Goal: Information Seeking & Learning: Learn about a topic

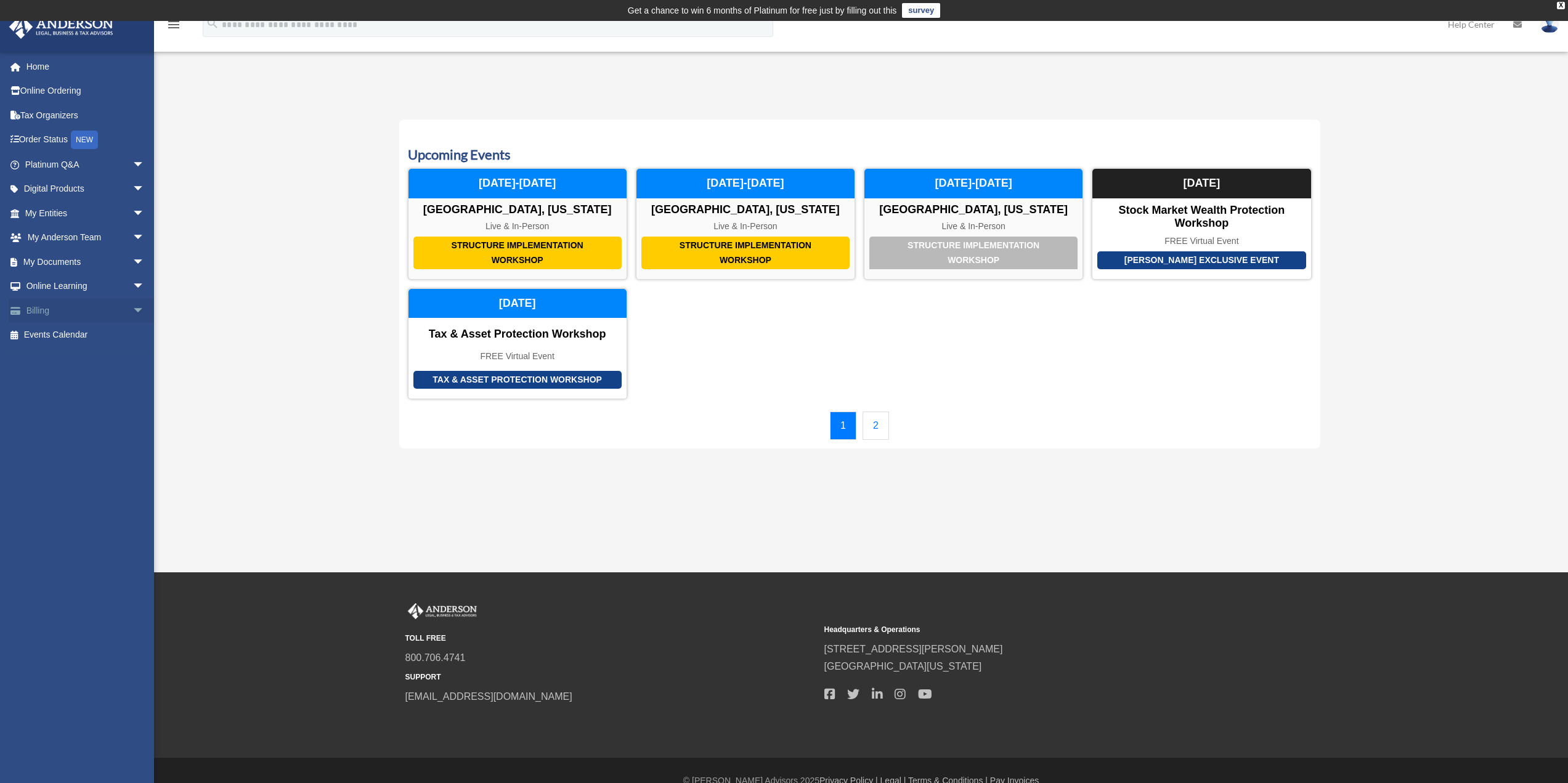
click at [133, 309] on span "arrow_drop_down" at bounding box center [145, 310] width 24 height 25
click at [58, 409] on link "Events Calendar" at bounding box center [86, 408] width 155 height 24
click at [877, 424] on link "2" at bounding box center [875, 426] width 27 height 29
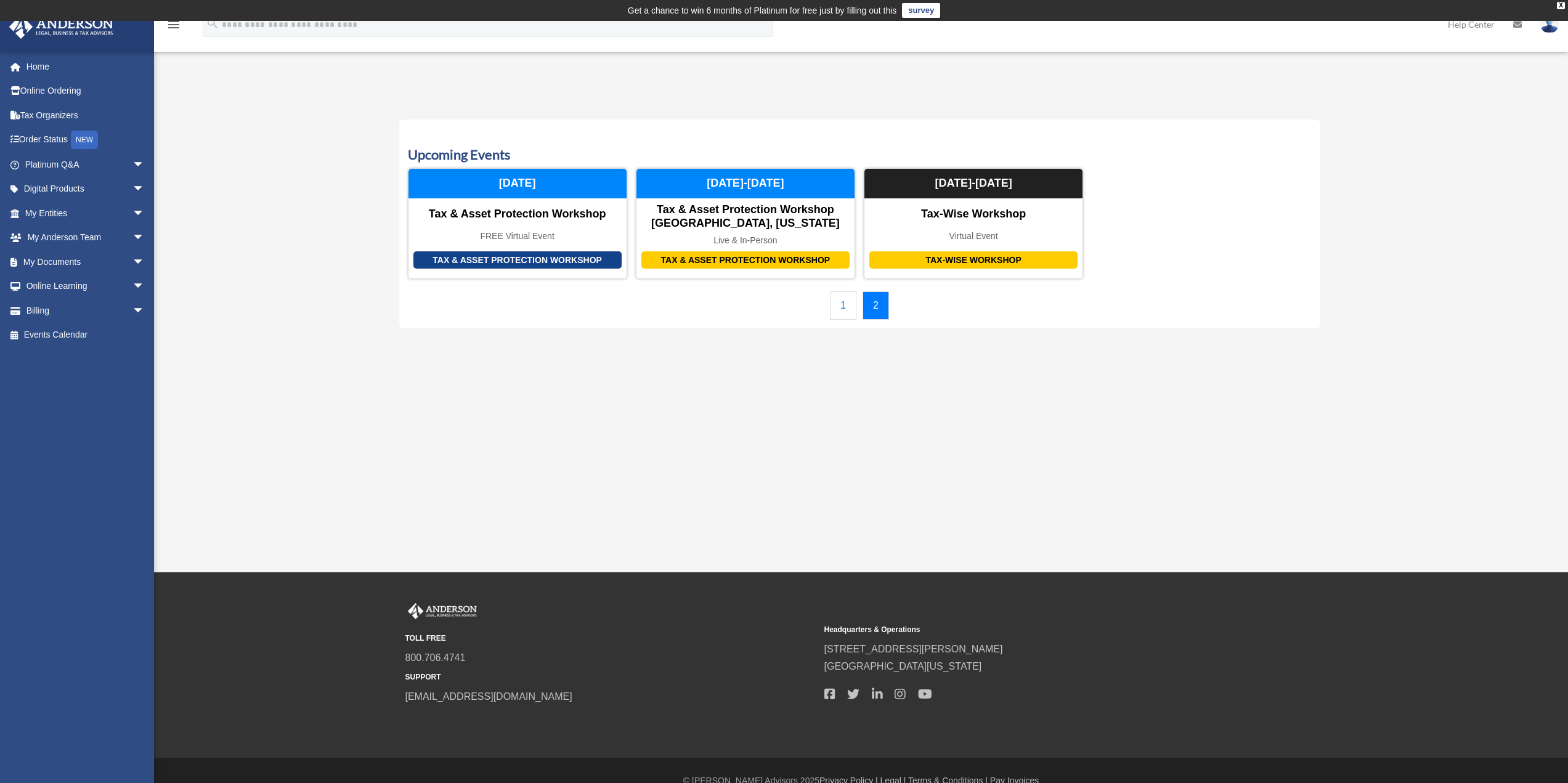
click at [846, 303] on link "1" at bounding box center [843, 306] width 27 height 29
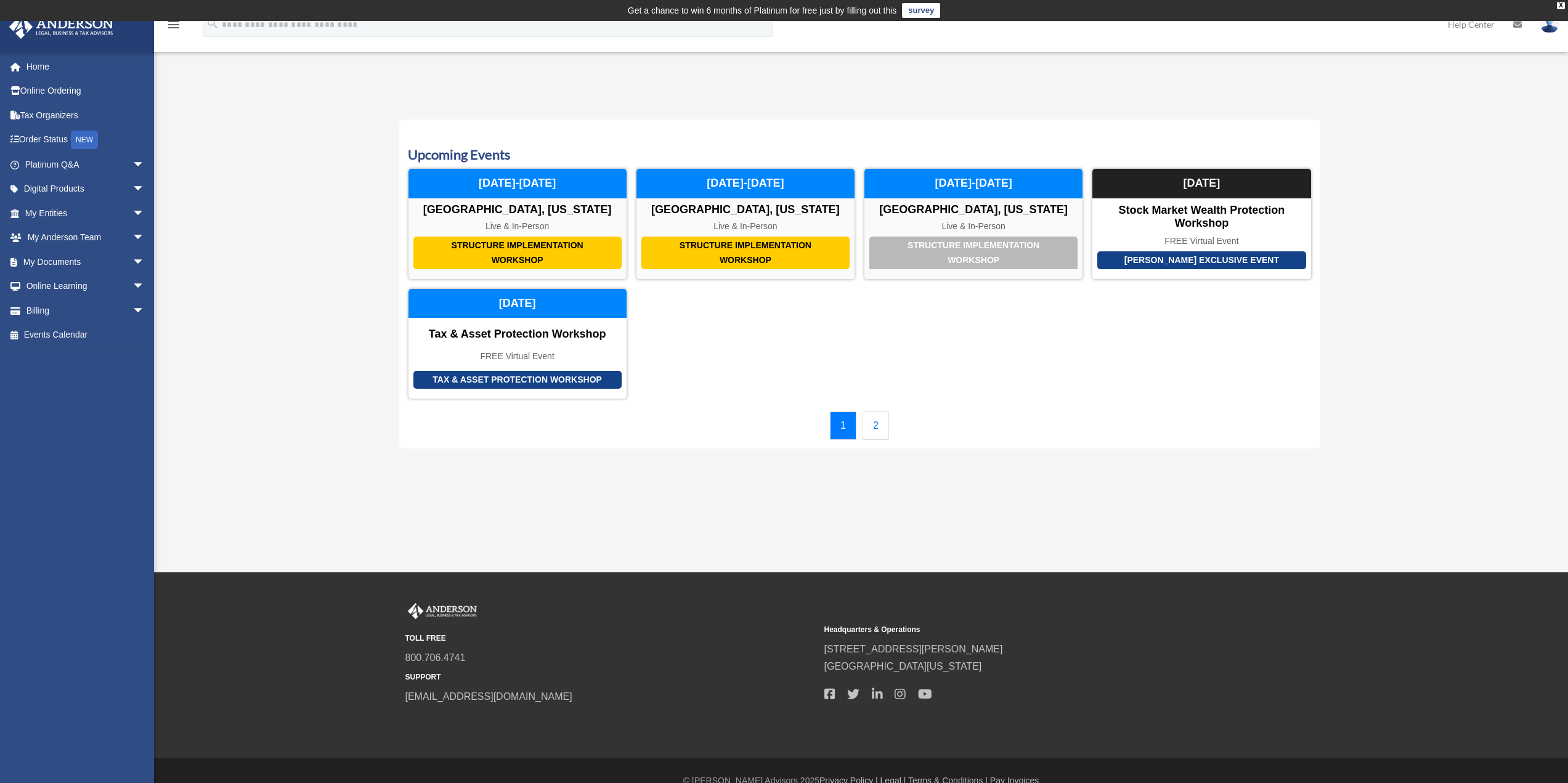
click at [875, 423] on link "2" at bounding box center [875, 426] width 27 height 29
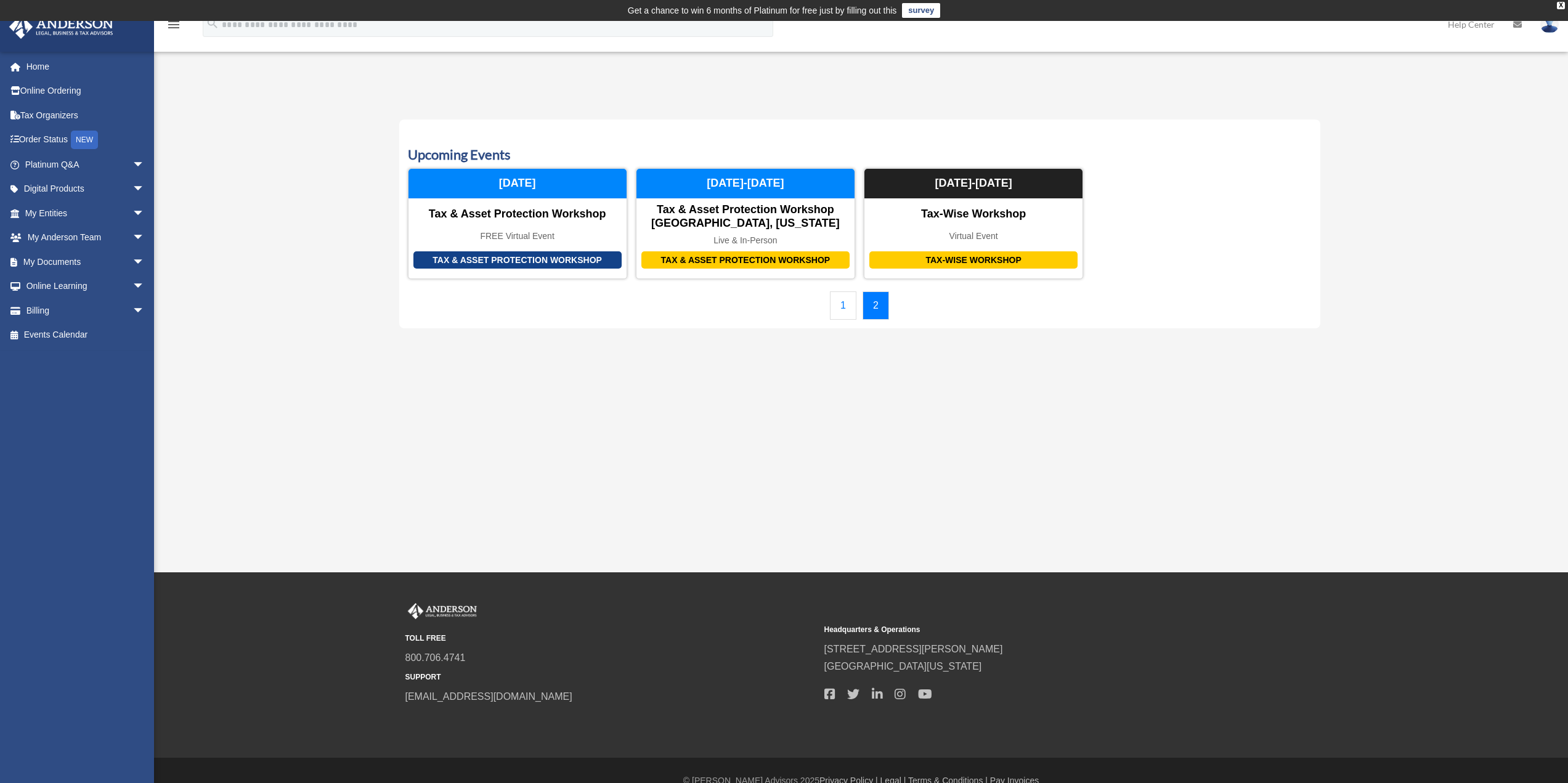
click at [848, 304] on link "1" at bounding box center [843, 306] width 27 height 29
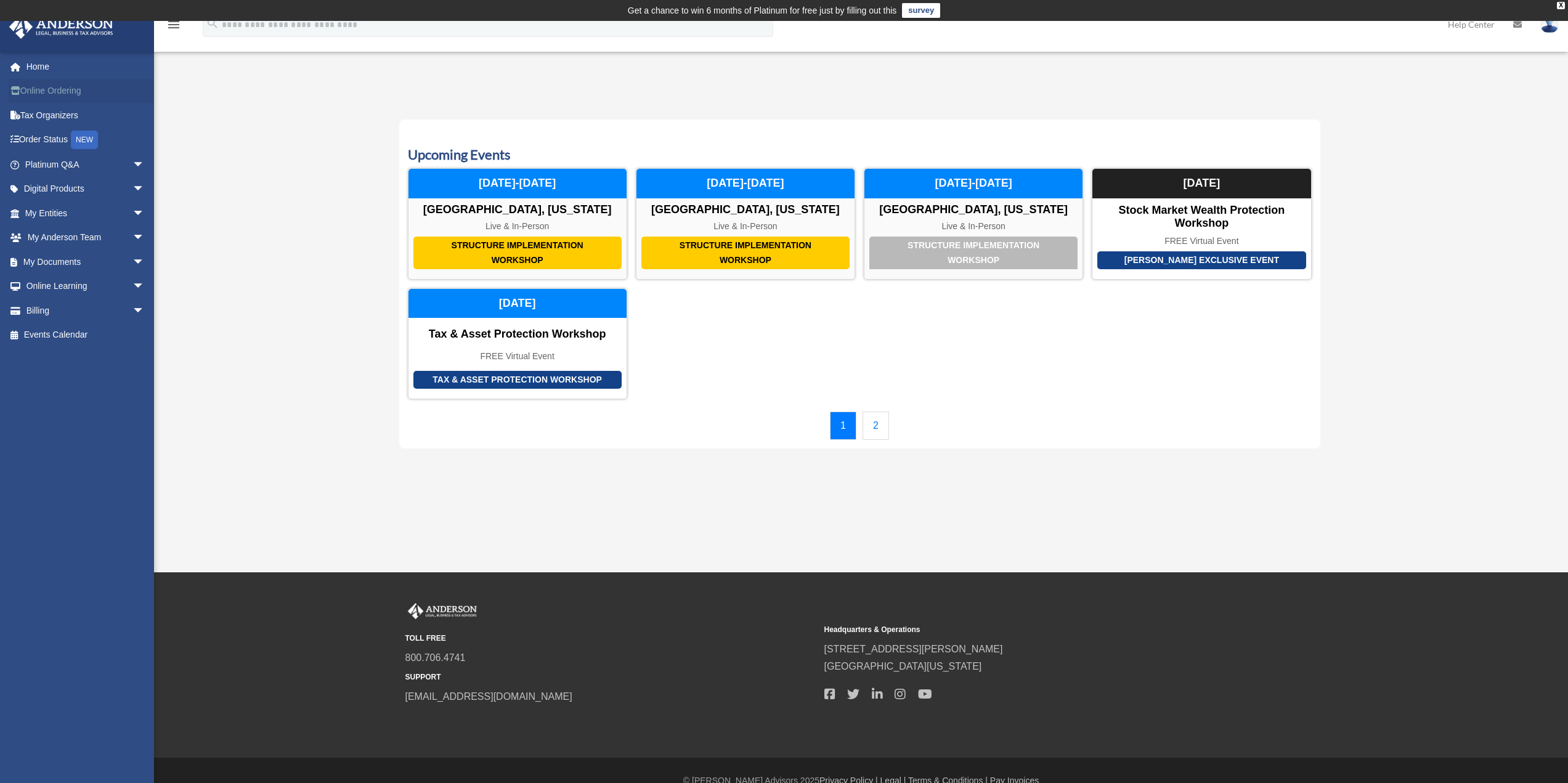
click at [52, 82] on link "Online Ordering" at bounding box center [86, 91] width 155 height 24
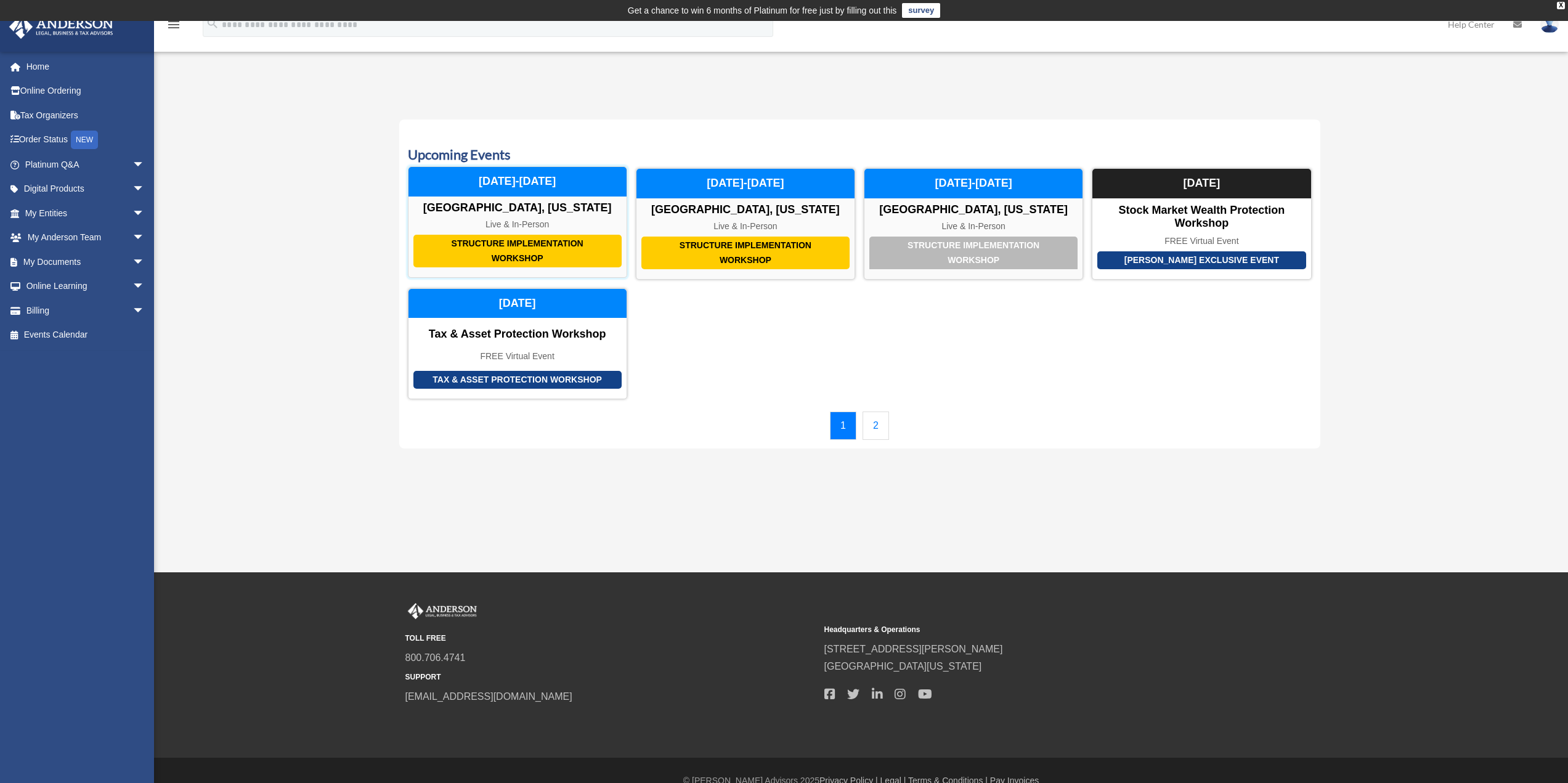
click at [537, 184] on div "December 11-12, 2025" at bounding box center [517, 181] width 218 height 29
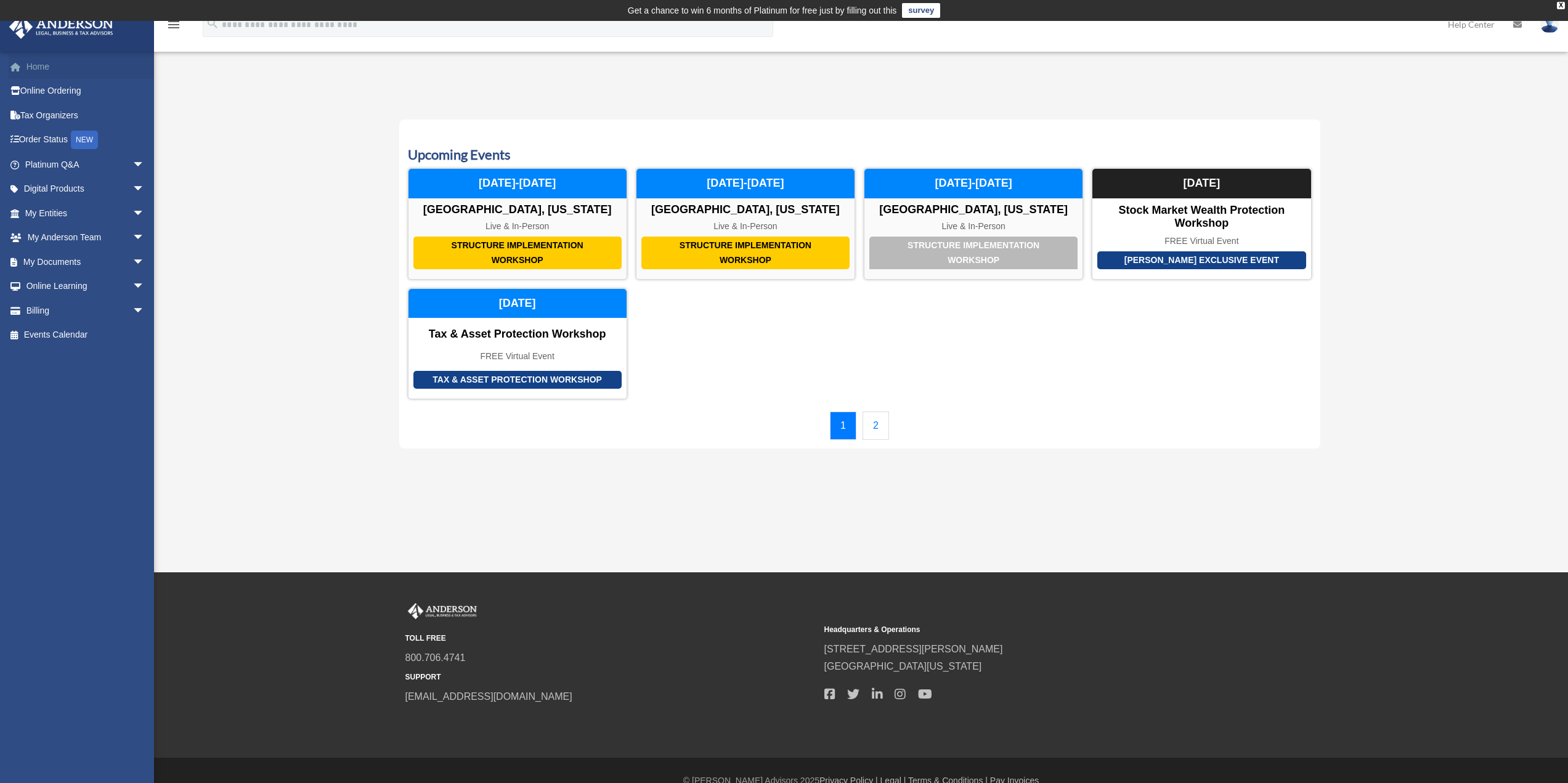
click at [41, 69] on link "Home" at bounding box center [86, 67] width 155 height 24
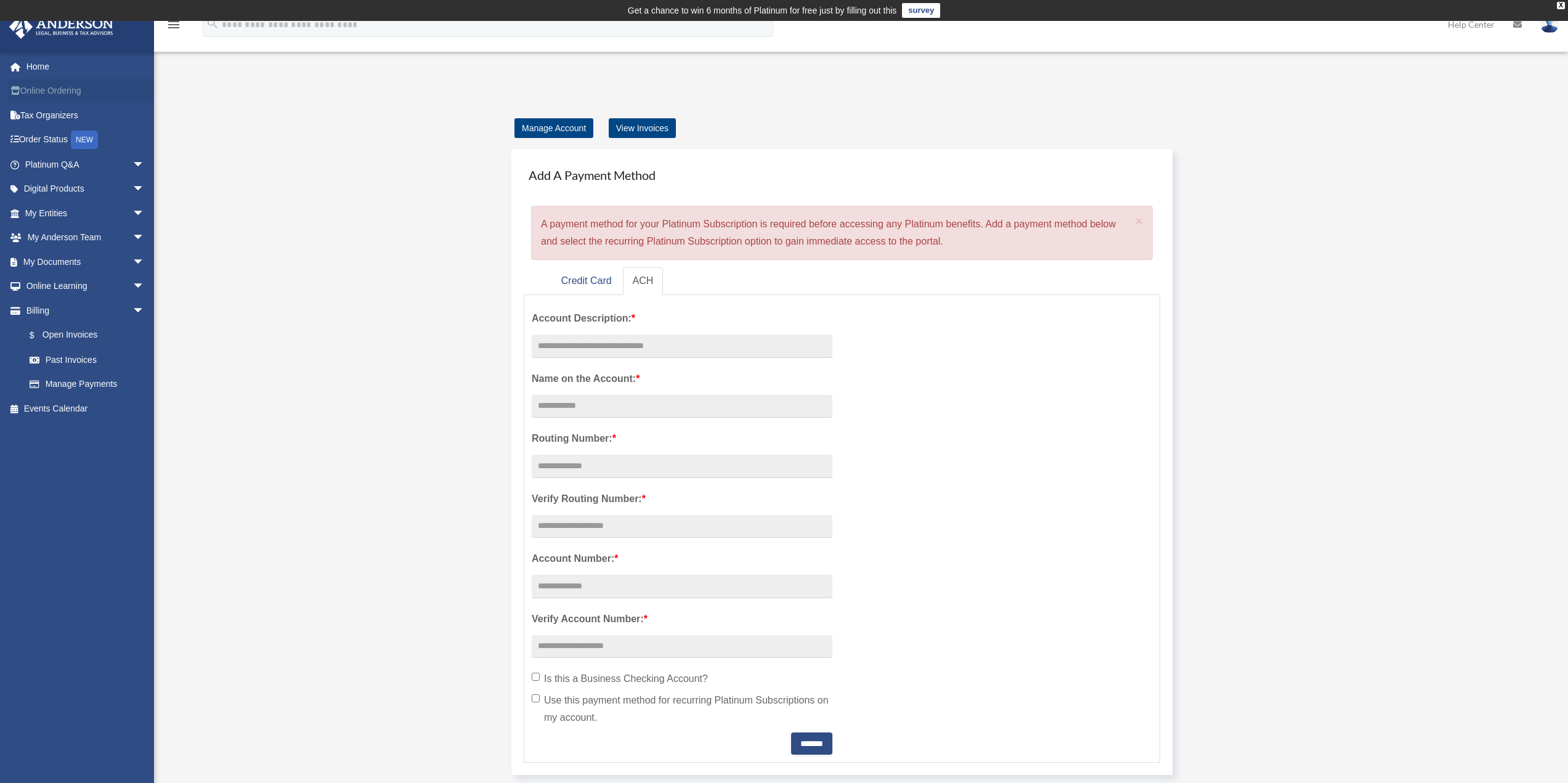
click at [59, 87] on link "Online Ordering" at bounding box center [86, 91] width 155 height 24
click at [50, 117] on link "Tax Organizers" at bounding box center [86, 115] width 155 height 24
click at [49, 141] on link "Order Status NEW" at bounding box center [86, 140] width 155 height 25
click at [42, 142] on link "Order Status NEW" at bounding box center [86, 140] width 155 height 25
click at [77, 164] on link "Platinum Q&A arrow_drop_down" at bounding box center [86, 164] width 155 height 24
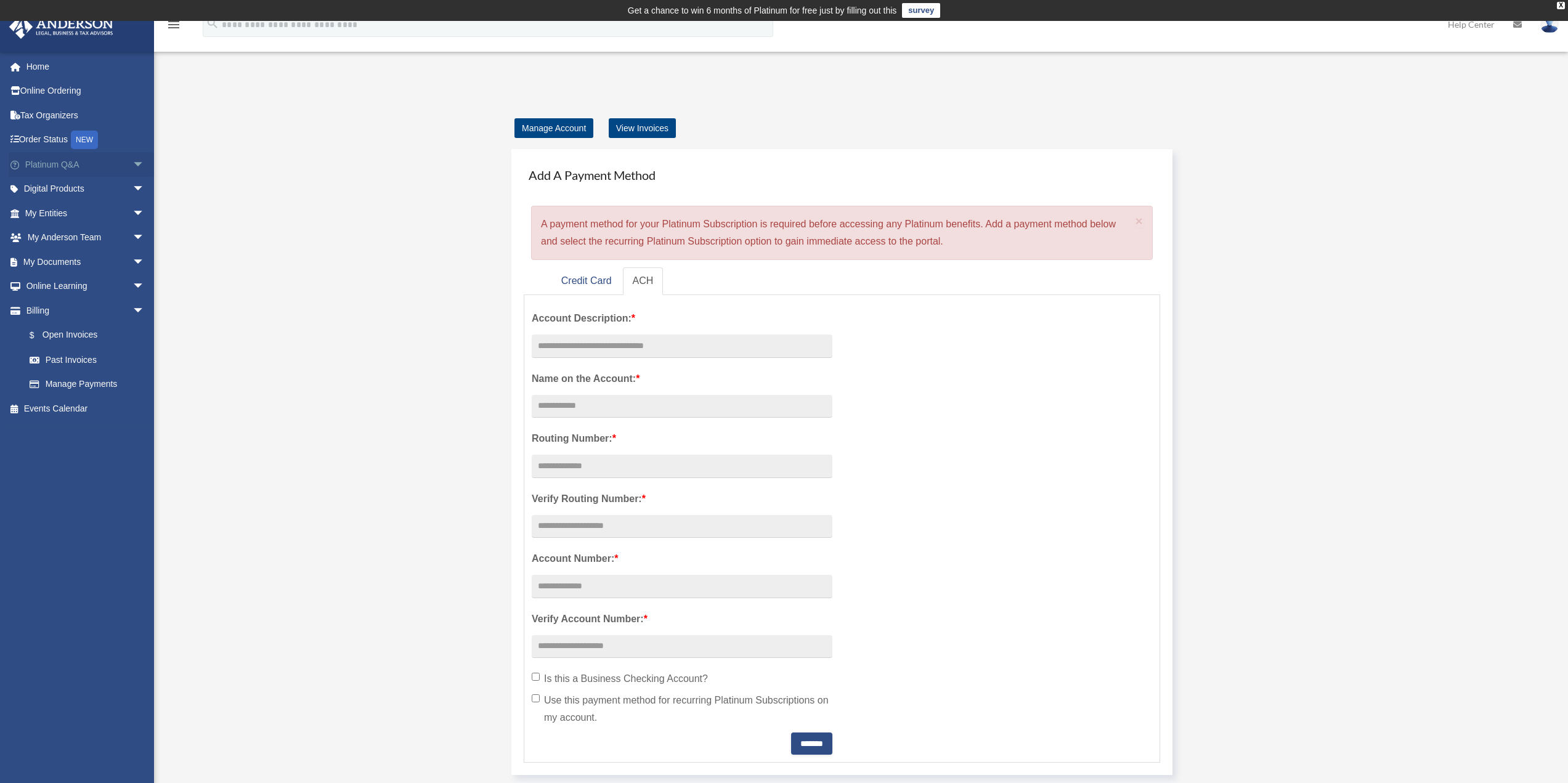
click at [69, 164] on link "Platinum Q&A arrow_drop_down" at bounding box center [86, 164] width 155 height 24
click at [62, 188] on link "Digital Products arrow_drop_down" at bounding box center [86, 189] width 155 height 24
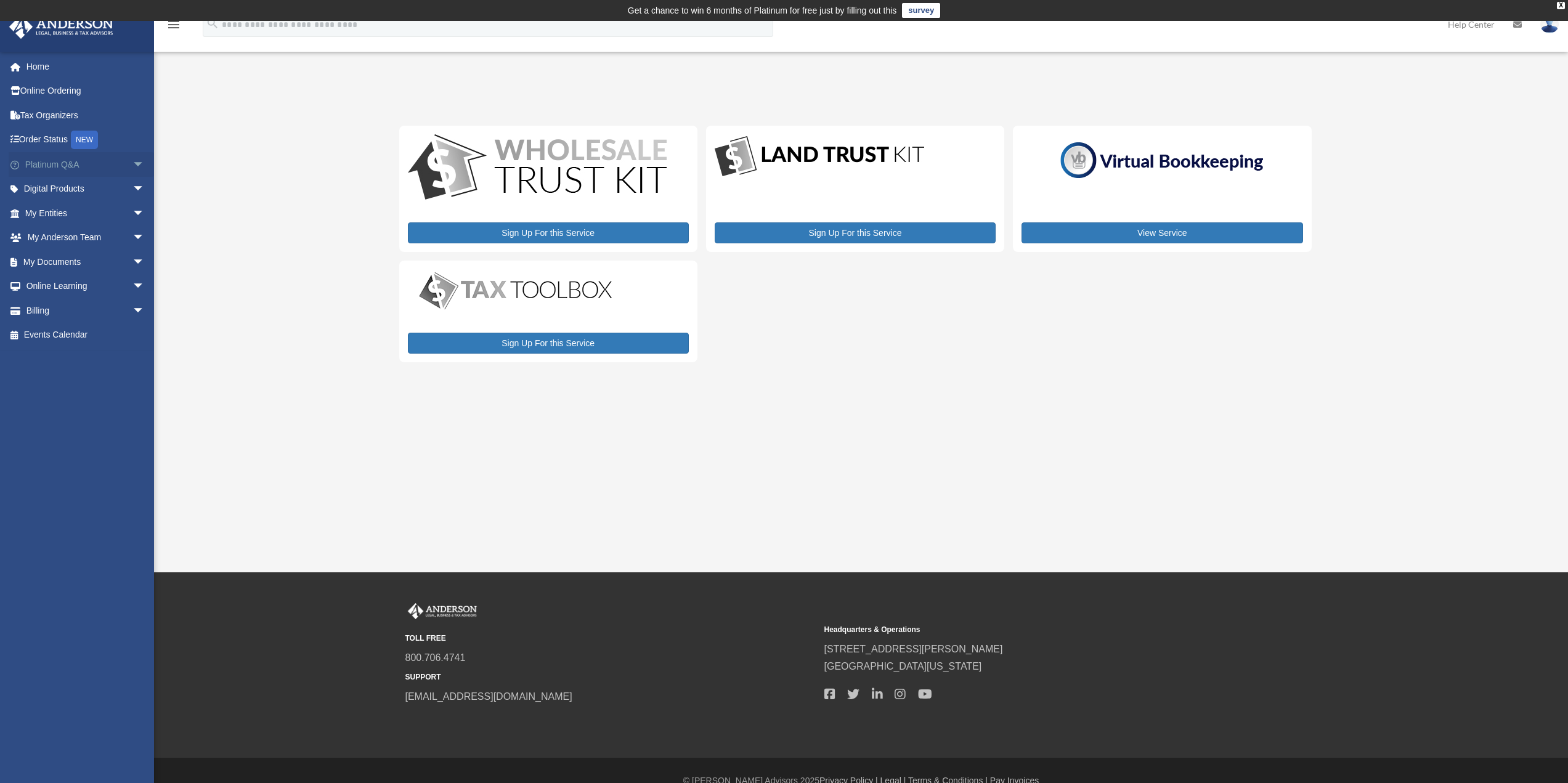
click at [133, 165] on span "arrow_drop_down" at bounding box center [145, 164] width 24 height 25
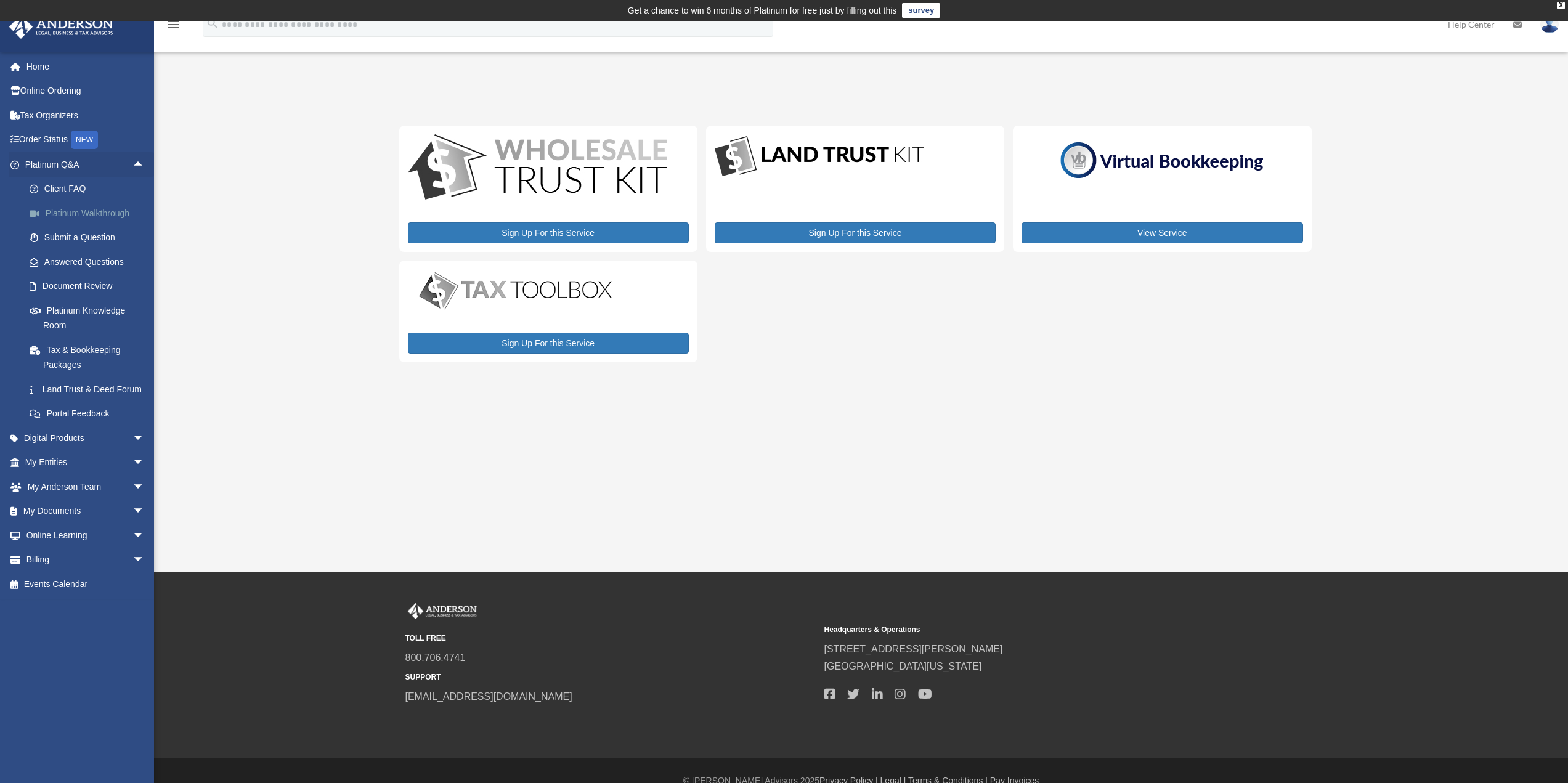
click at [88, 215] on link "Platinum Walkthrough" at bounding box center [90, 213] width 146 height 24
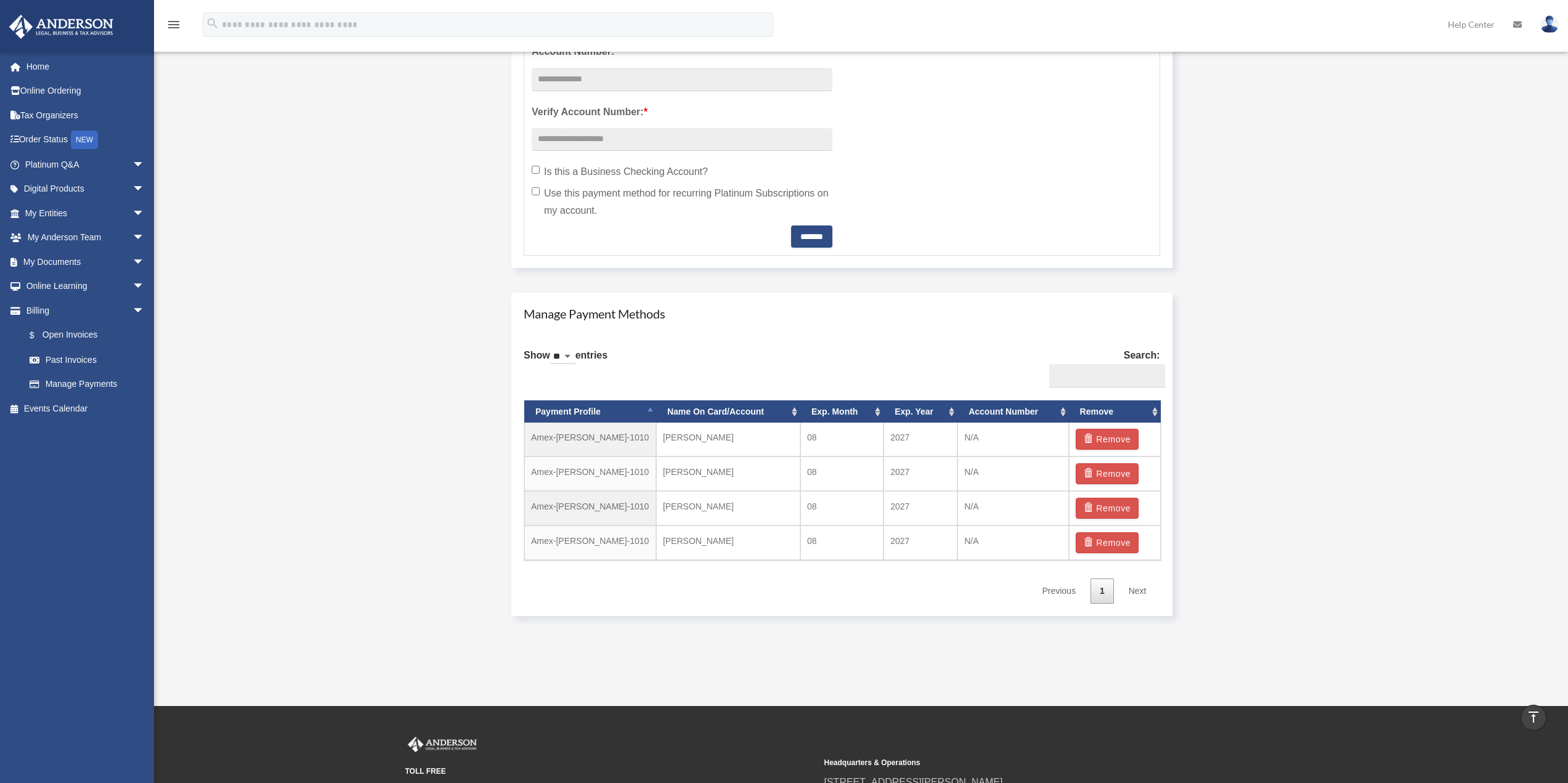
scroll to position [554, 0]
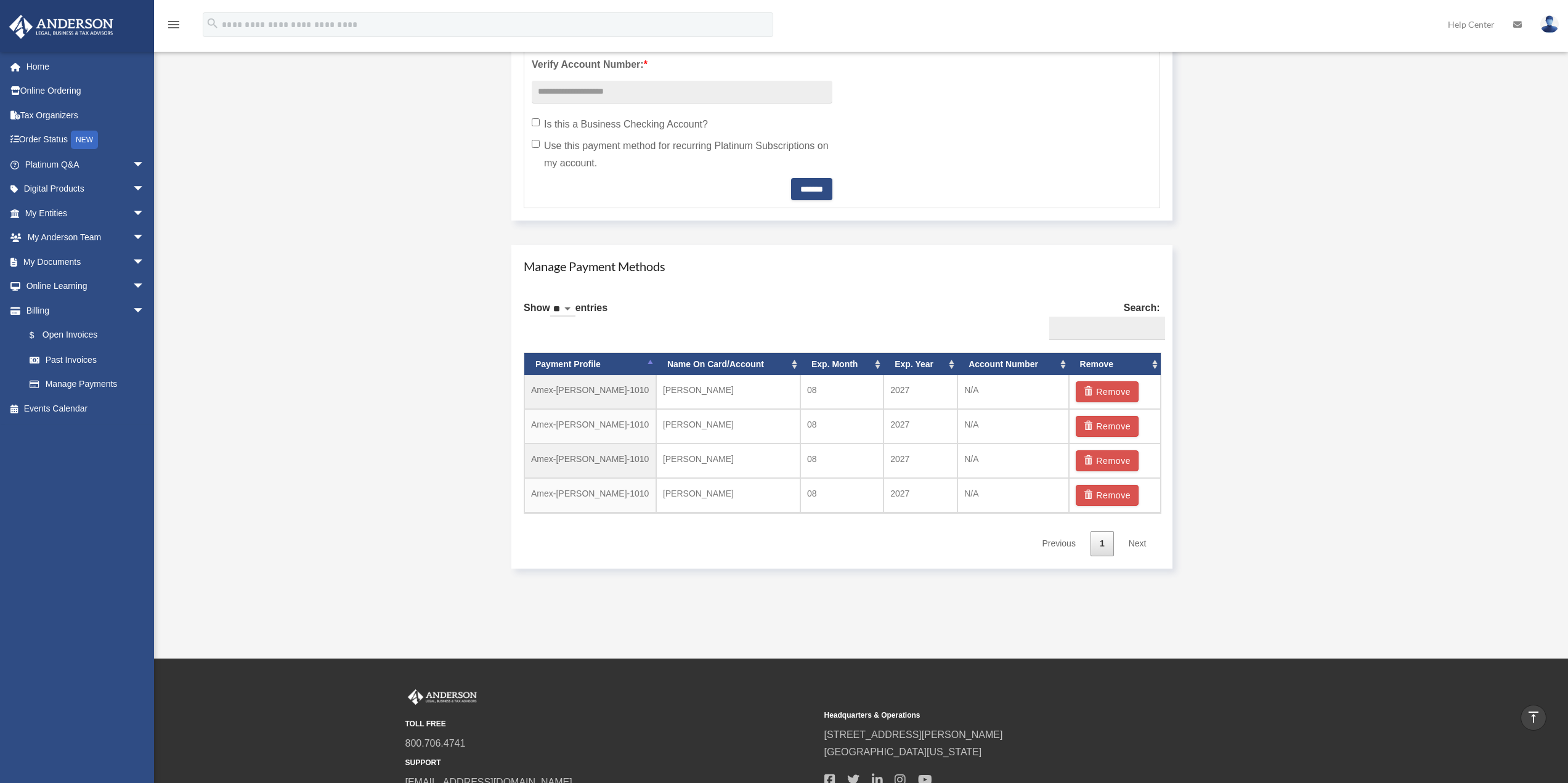
click at [1143, 544] on link "Next" at bounding box center [1137, 543] width 37 height 25
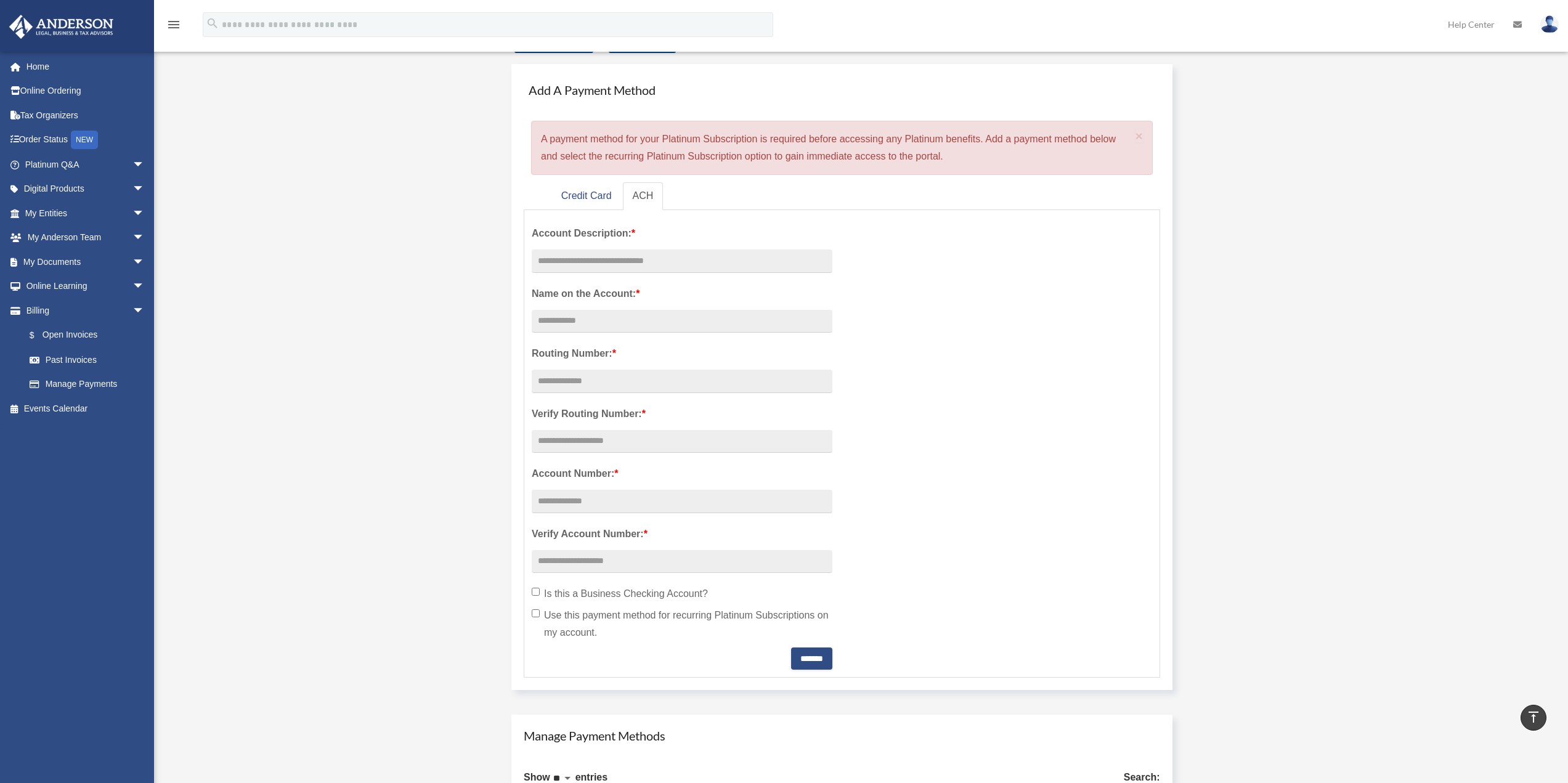
scroll to position [0, 0]
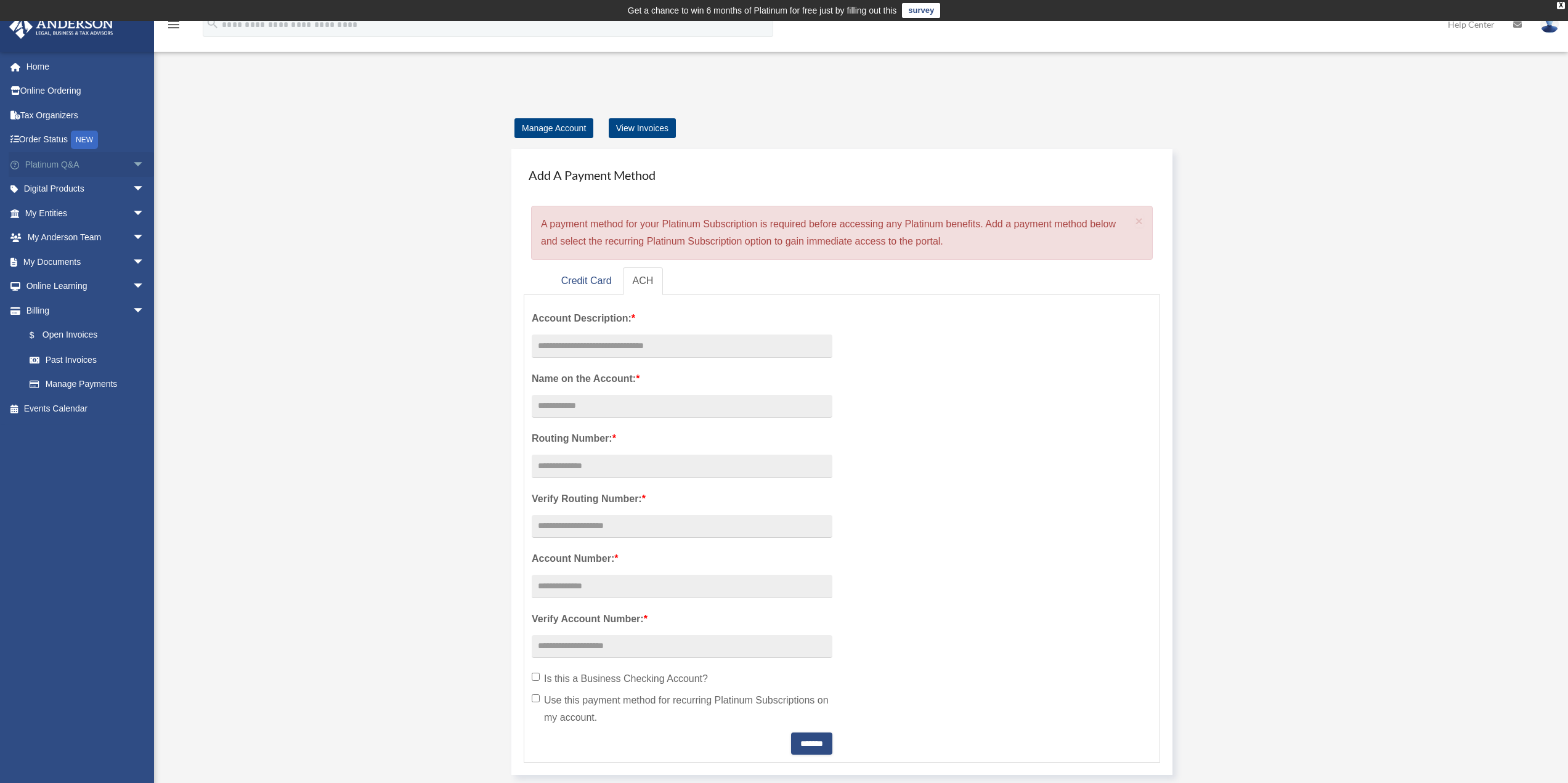
click at [101, 164] on link "Platinum Q&A arrow_drop_down" at bounding box center [86, 164] width 155 height 24
click at [133, 163] on span "arrow_drop_down" at bounding box center [145, 164] width 24 height 25
click at [133, 164] on span "arrow_drop_down" at bounding box center [145, 164] width 24 height 25
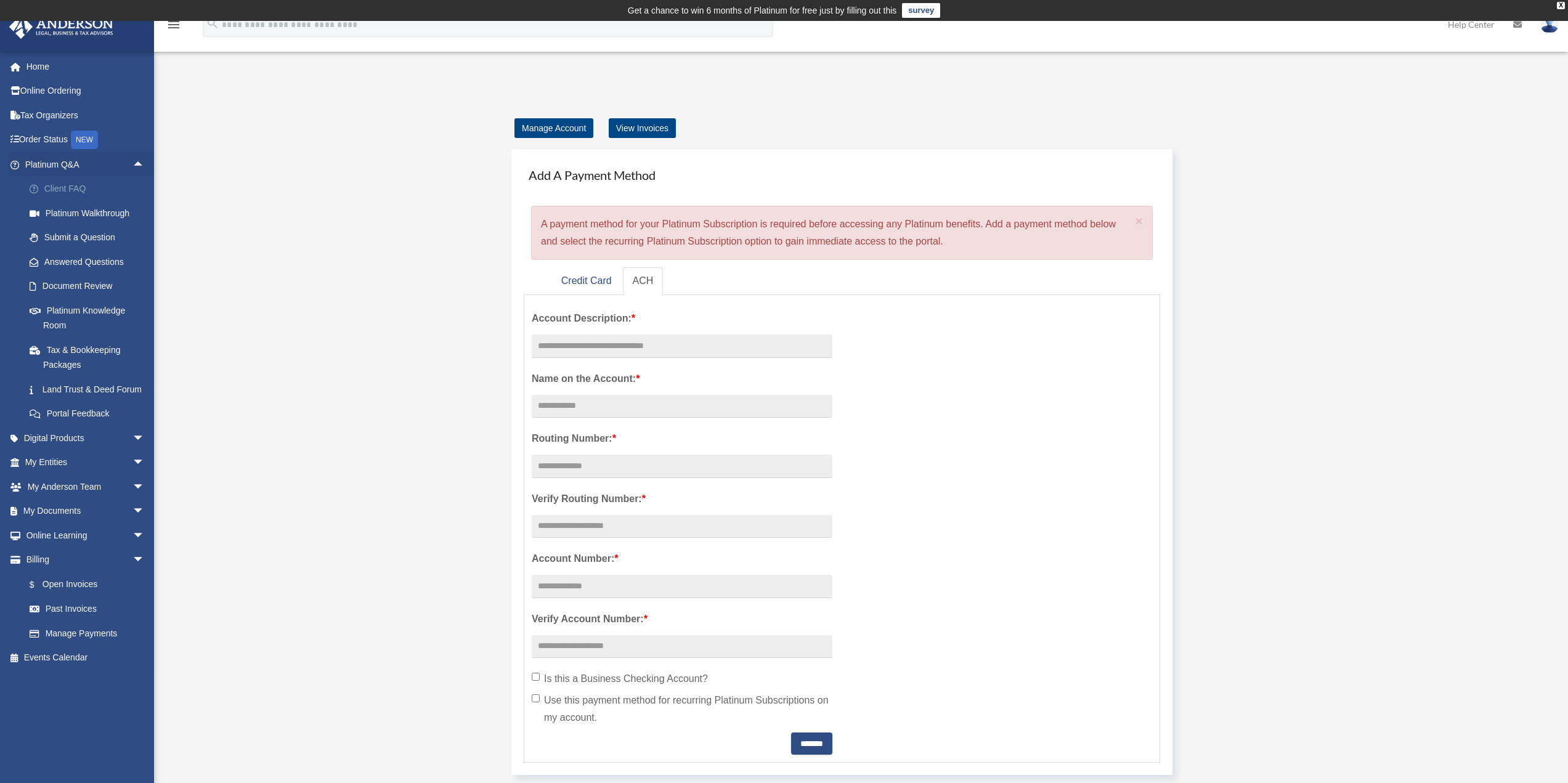
click at [79, 190] on link "Client FAQ" at bounding box center [90, 189] width 146 height 24
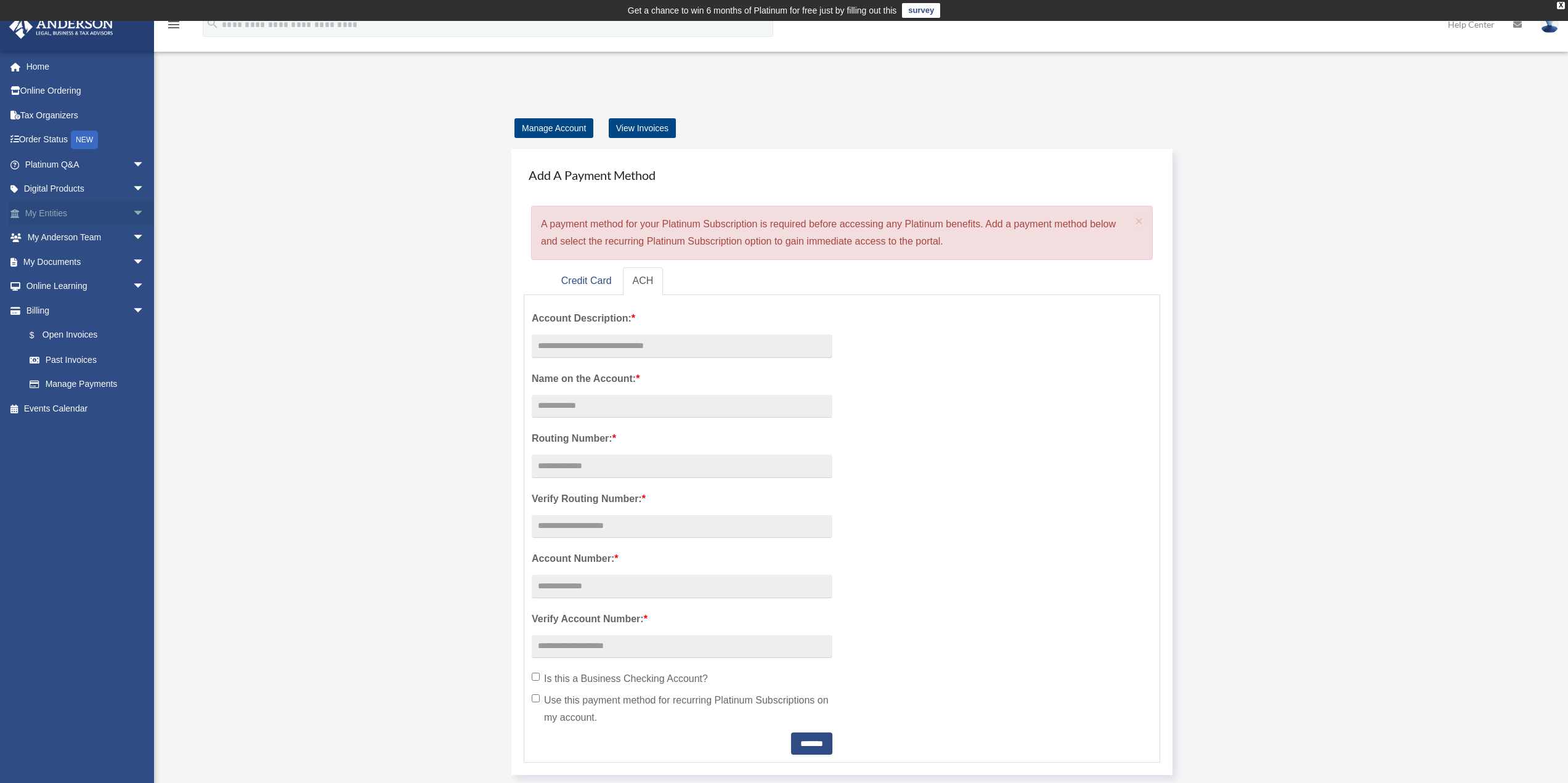
click at [133, 213] on span "arrow_drop_down" at bounding box center [145, 213] width 24 height 25
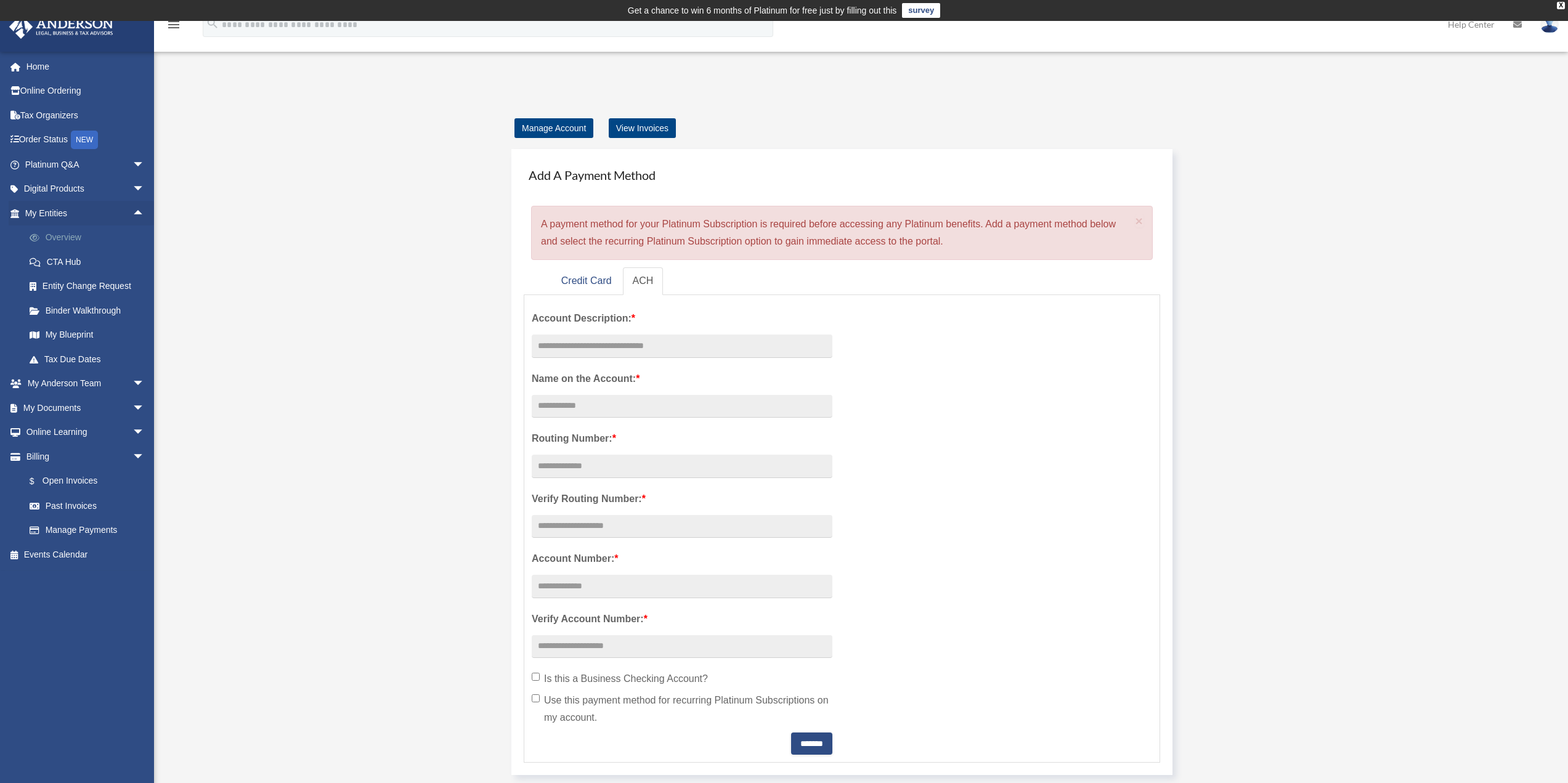
click at [77, 238] on link "Overview" at bounding box center [90, 238] width 146 height 24
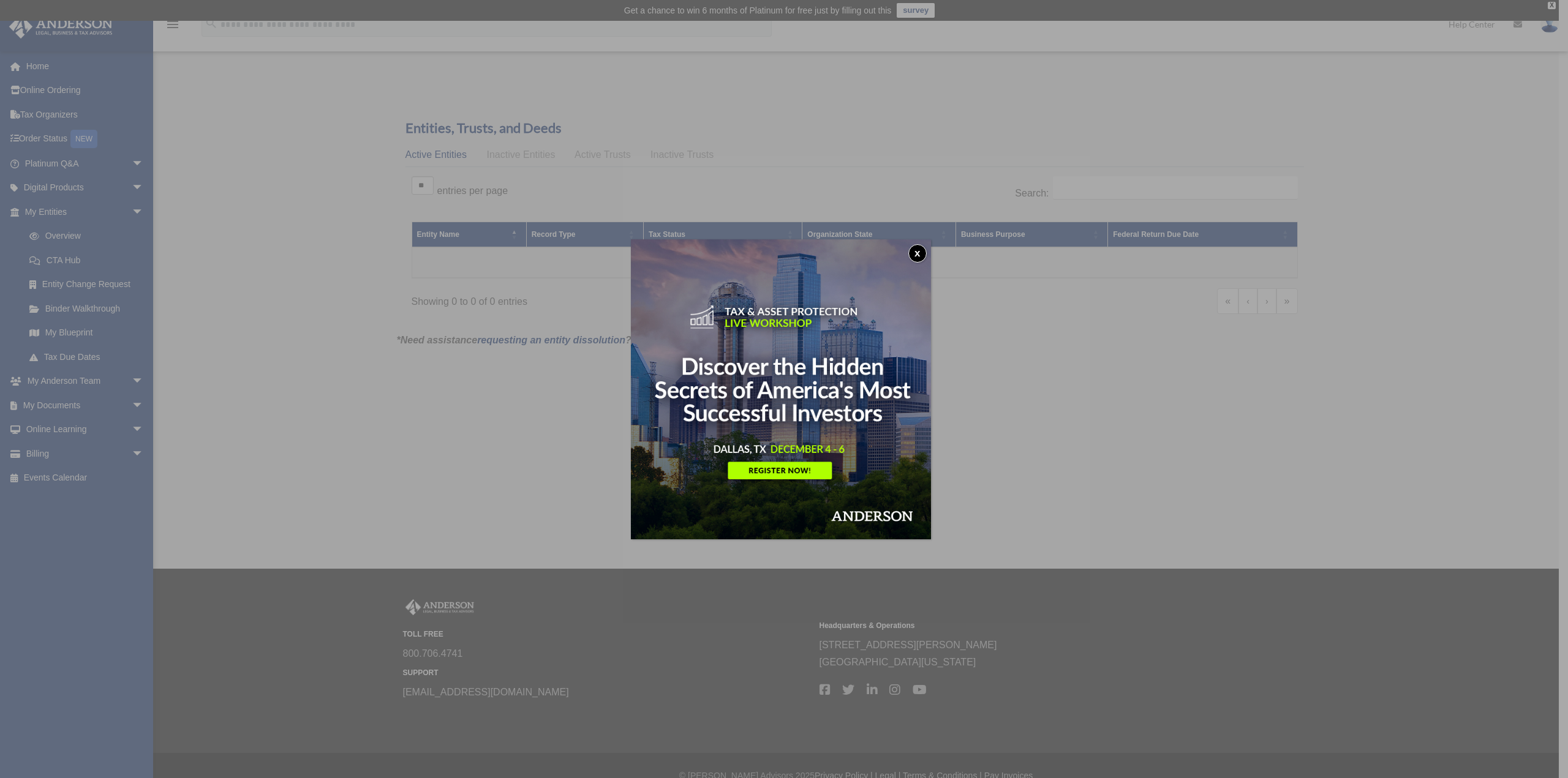
click at [125, 380] on div "x" at bounding box center [784, 389] width 1568 height 778
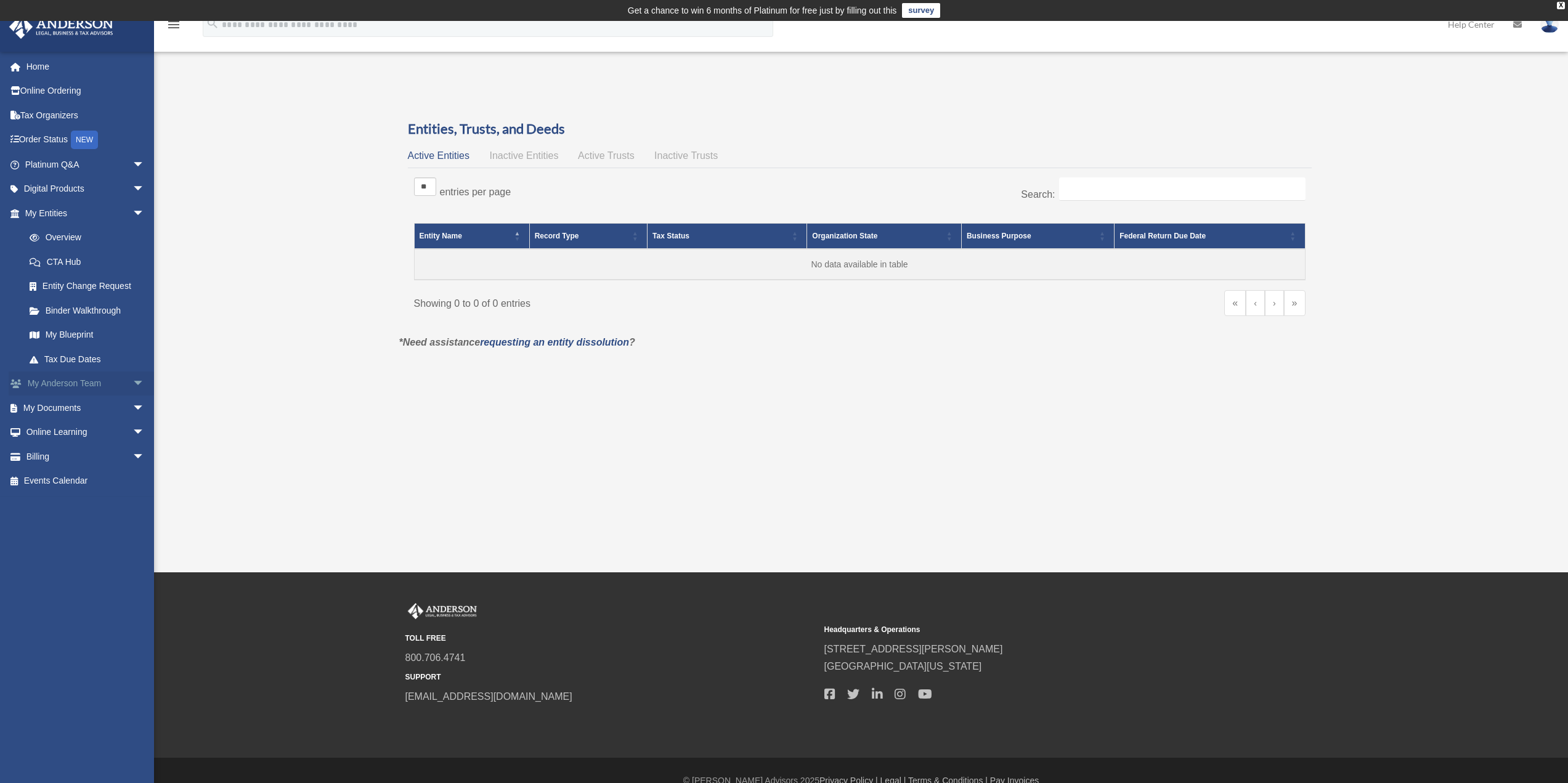
click at [133, 383] on span "arrow_drop_down" at bounding box center [145, 384] width 24 height 25
click at [133, 479] on span "arrow_drop_down" at bounding box center [145, 481] width 24 height 25
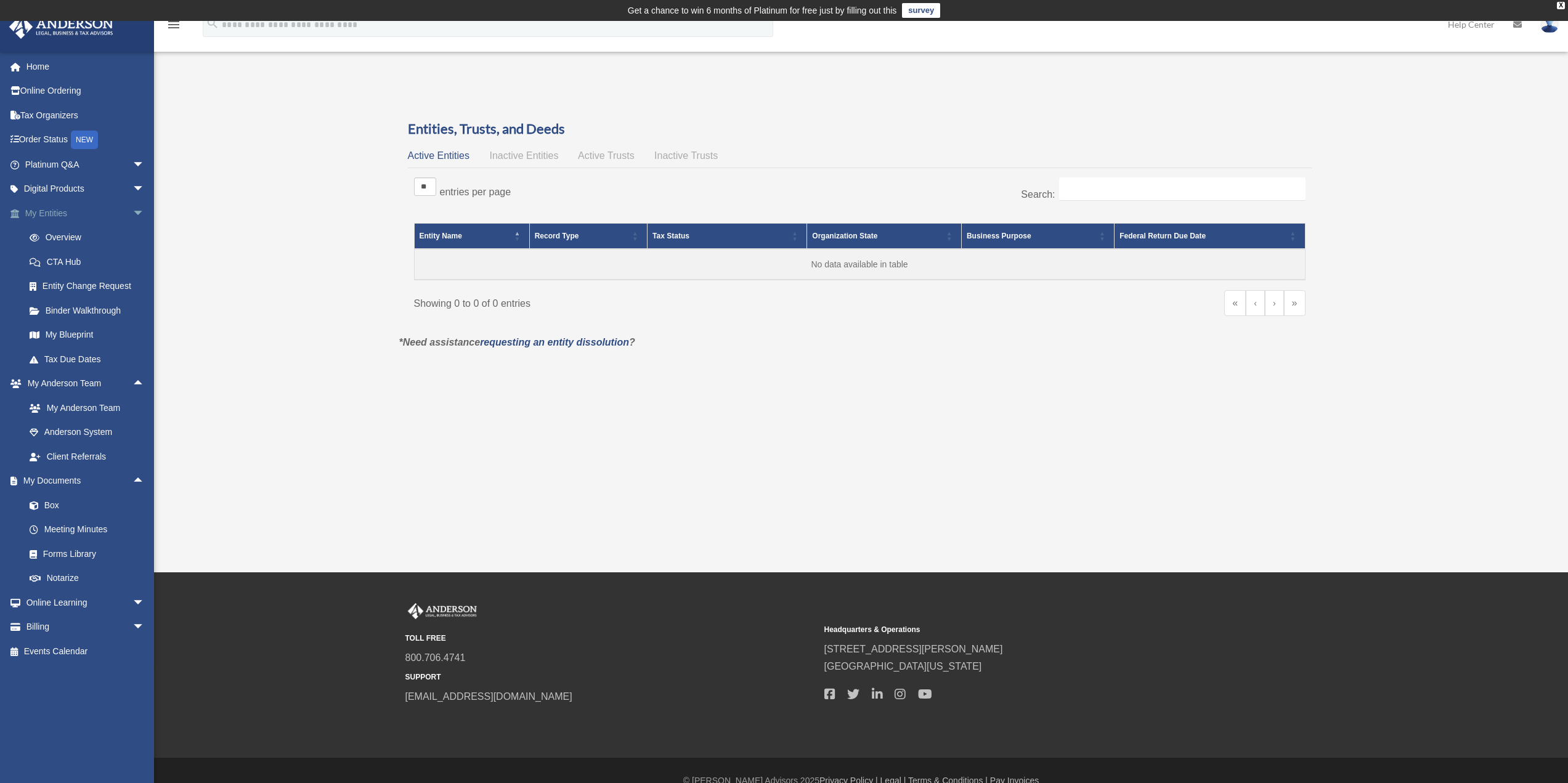
click at [133, 216] on span "arrow_drop_down" at bounding box center [145, 213] width 24 height 25
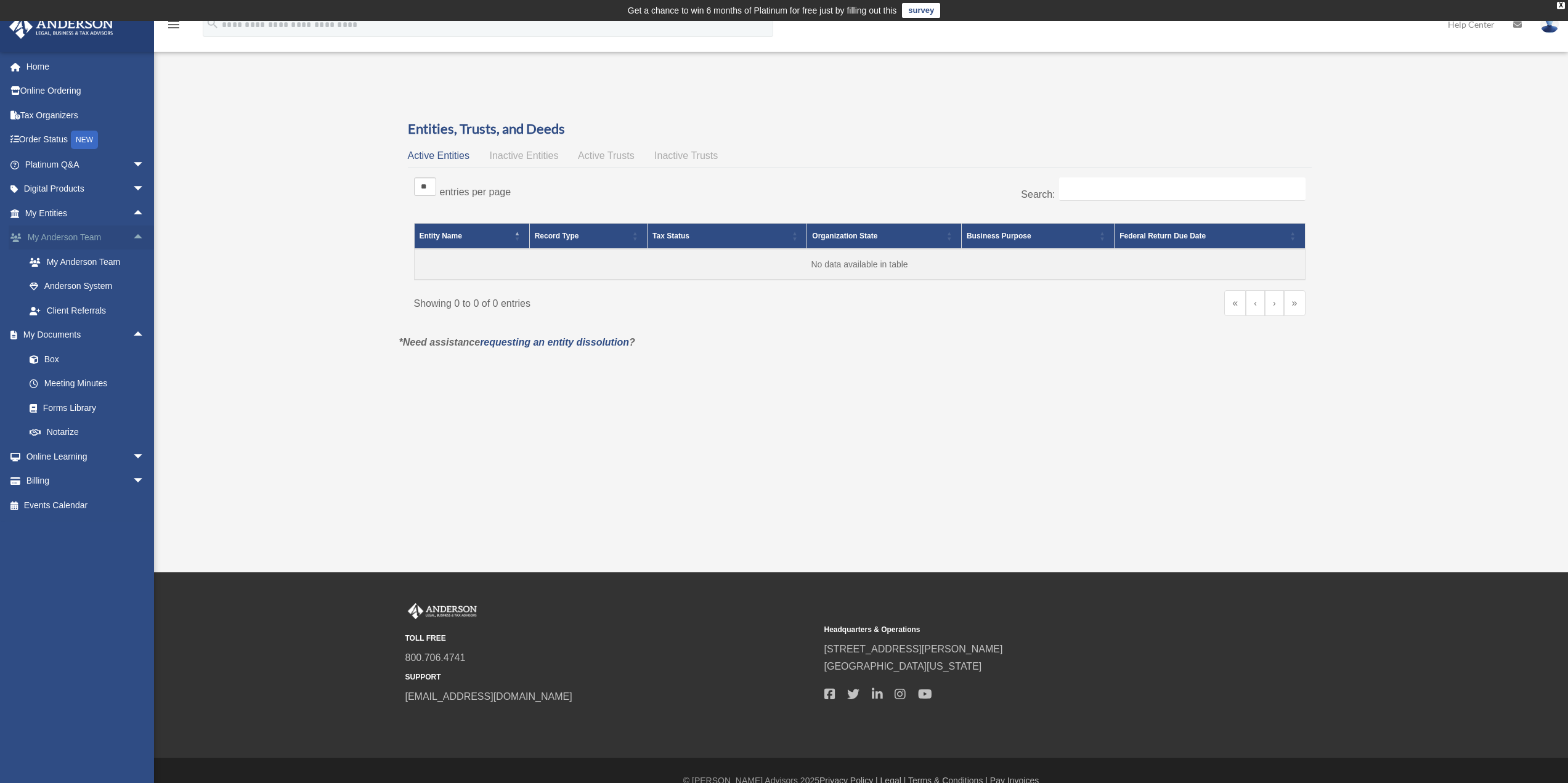
click at [135, 240] on span "arrow_drop_up" at bounding box center [145, 238] width 24 height 25
click at [133, 262] on span "arrow_drop_up" at bounding box center [145, 261] width 24 height 25
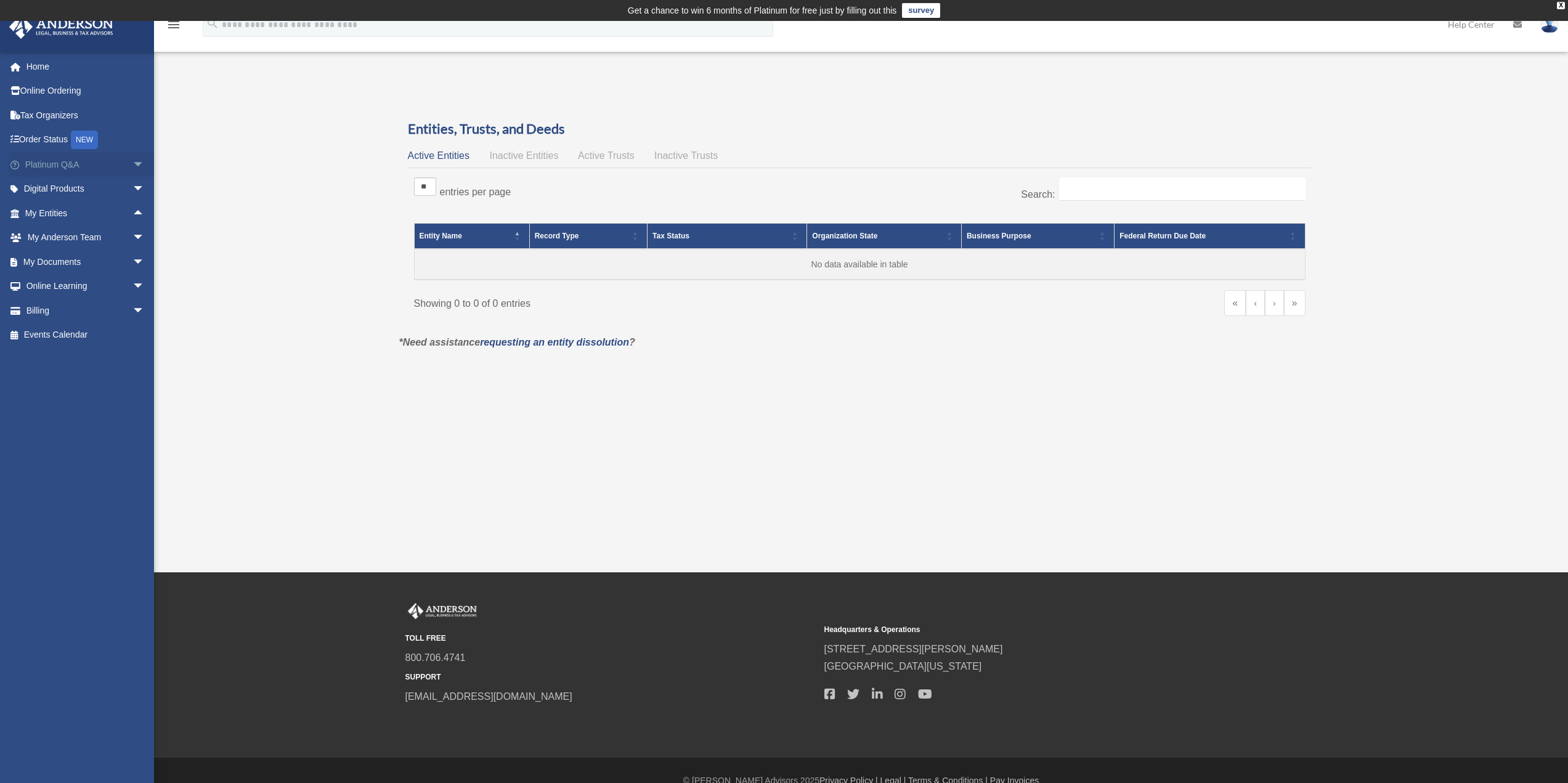
click at [133, 163] on span "arrow_drop_down" at bounding box center [145, 164] width 24 height 25
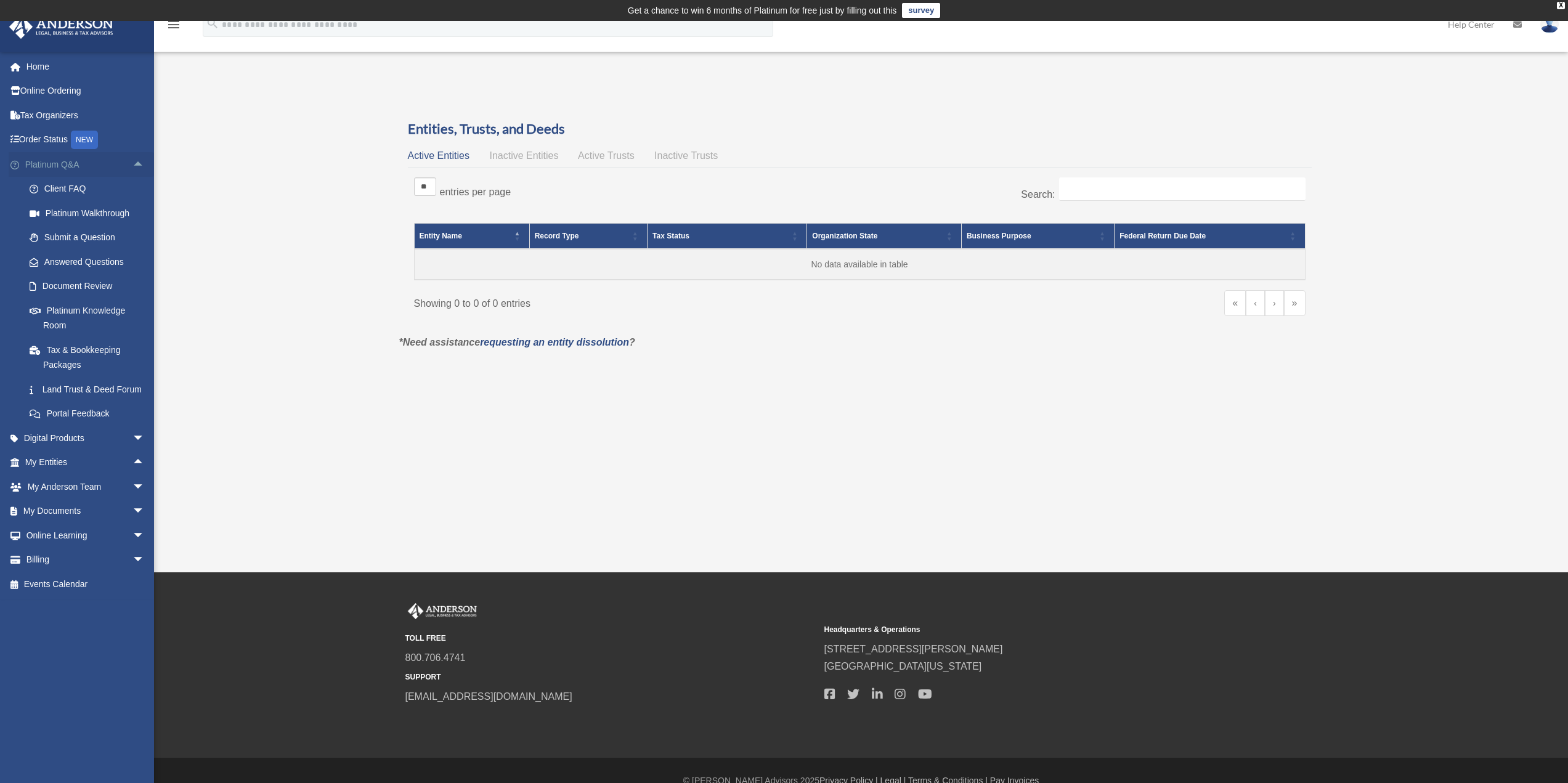
click at [133, 163] on span "arrow_drop_up" at bounding box center [145, 164] width 24 height 25
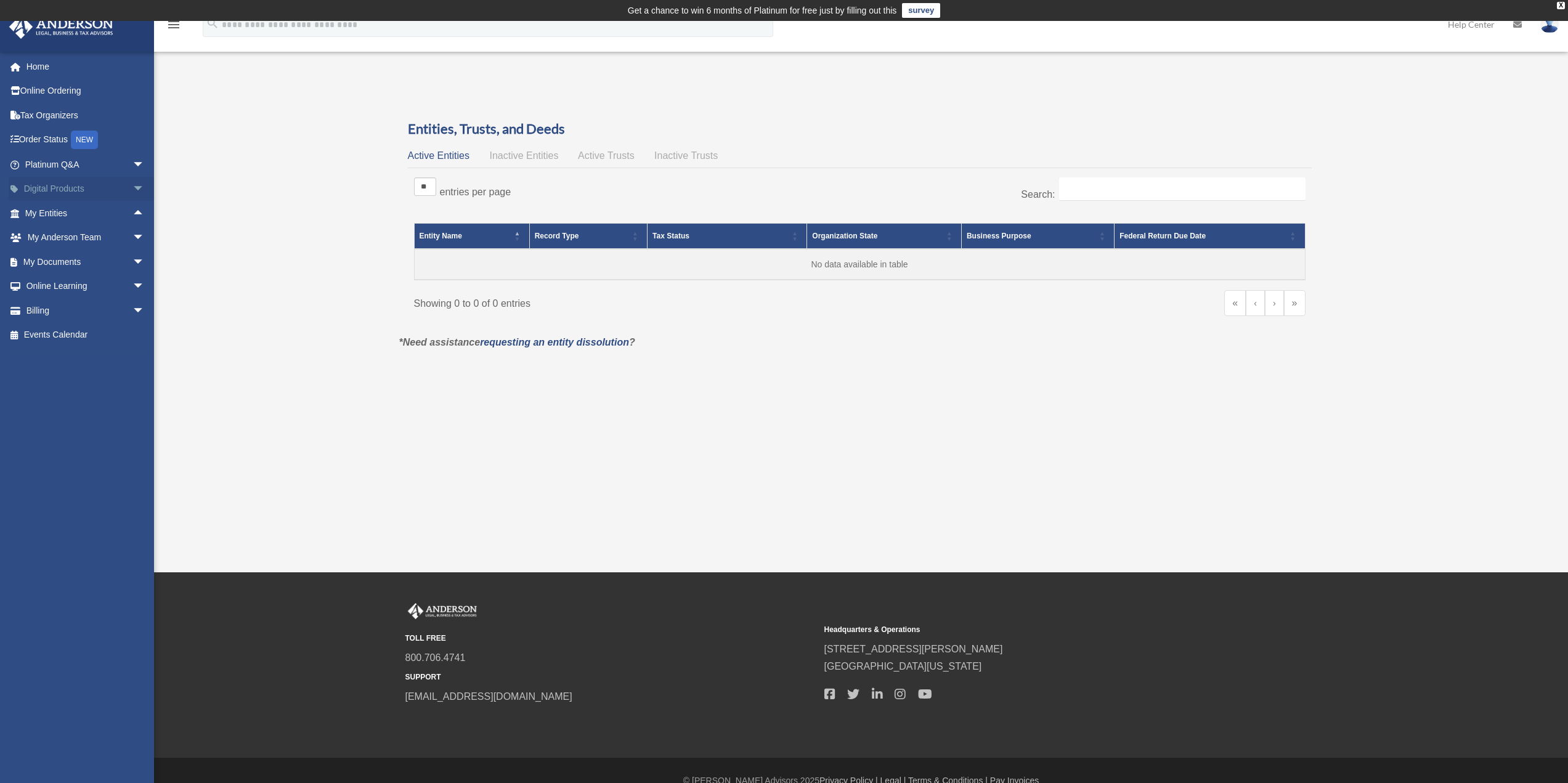
click at [133, 188] on span "arrow_drop_down" at bounding box center [145, 189] width 24 height 25
click at [133, 188] on span "arrow_drop_up" at bounding box center [145, 189] width 24 height 25
click at [133, 238] on span "arrow_drop_down" at bounding box center [145, 238] width 24 height 25
click at [133, 238] on span "arrow_drop_up" at bounding box center [145, 238] width 24 height 25
click at [133, 265] on span "arrow_drop_down" at bounding box center [145, 261] width 24 height 25
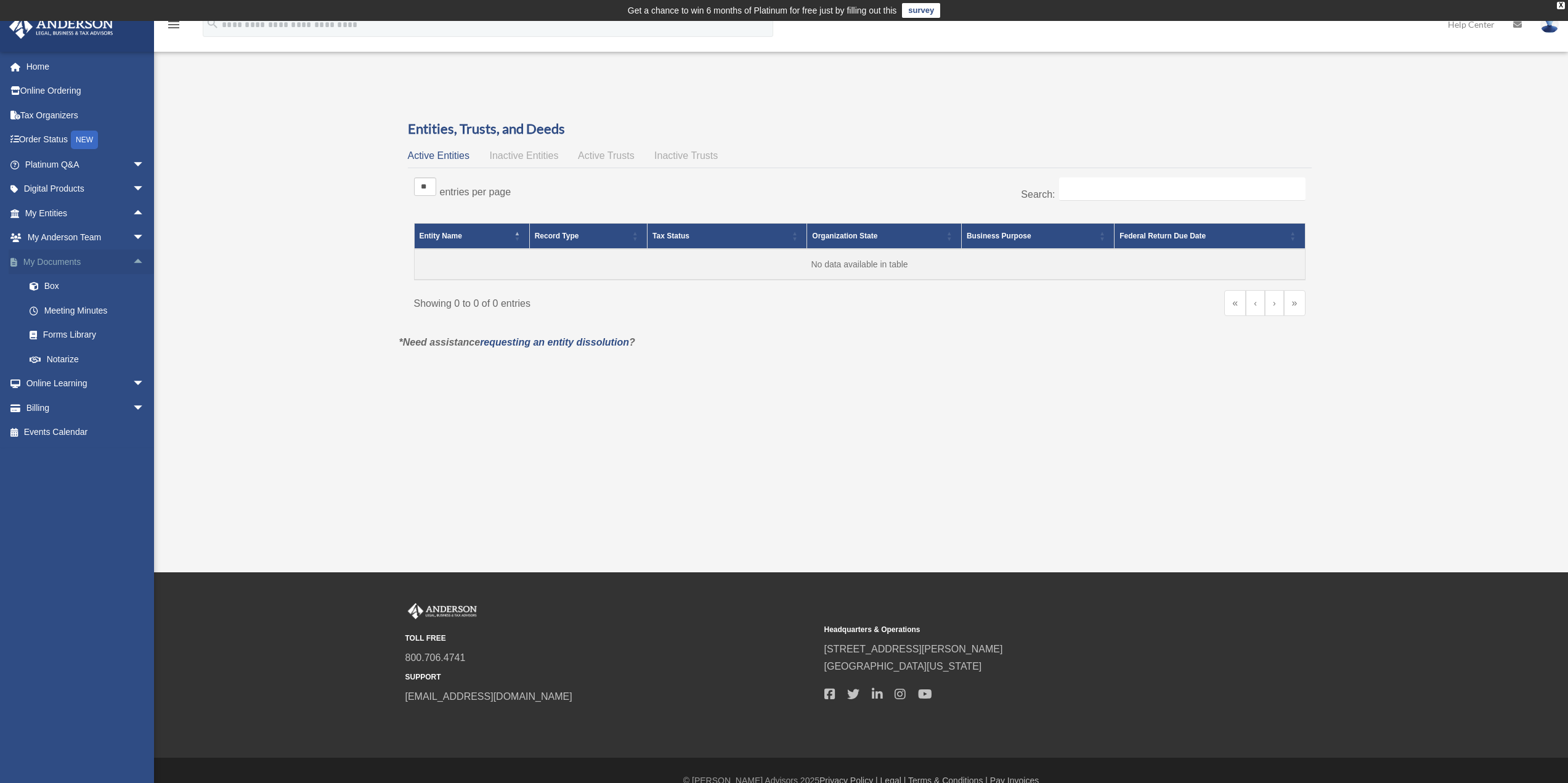
click at [133, 264] on span "arrow_drop_up" at bounding box center [145, 261] width 24 height 25
click at [133, 284] on span "arrow_drop_down" at bounding box center [145, 287] width 24 height 25
click at [133, 284] on span "arrow_drop_up" at bounding box center [145, 287] width 24 height 25
click at [133, 306] on span "arrow_drop_down" at bounding box center [145, 310] width 24 height 25
click at [133, 306] on span "arrow_drop_up" at bounding box center [145, 310] width 24 height 25
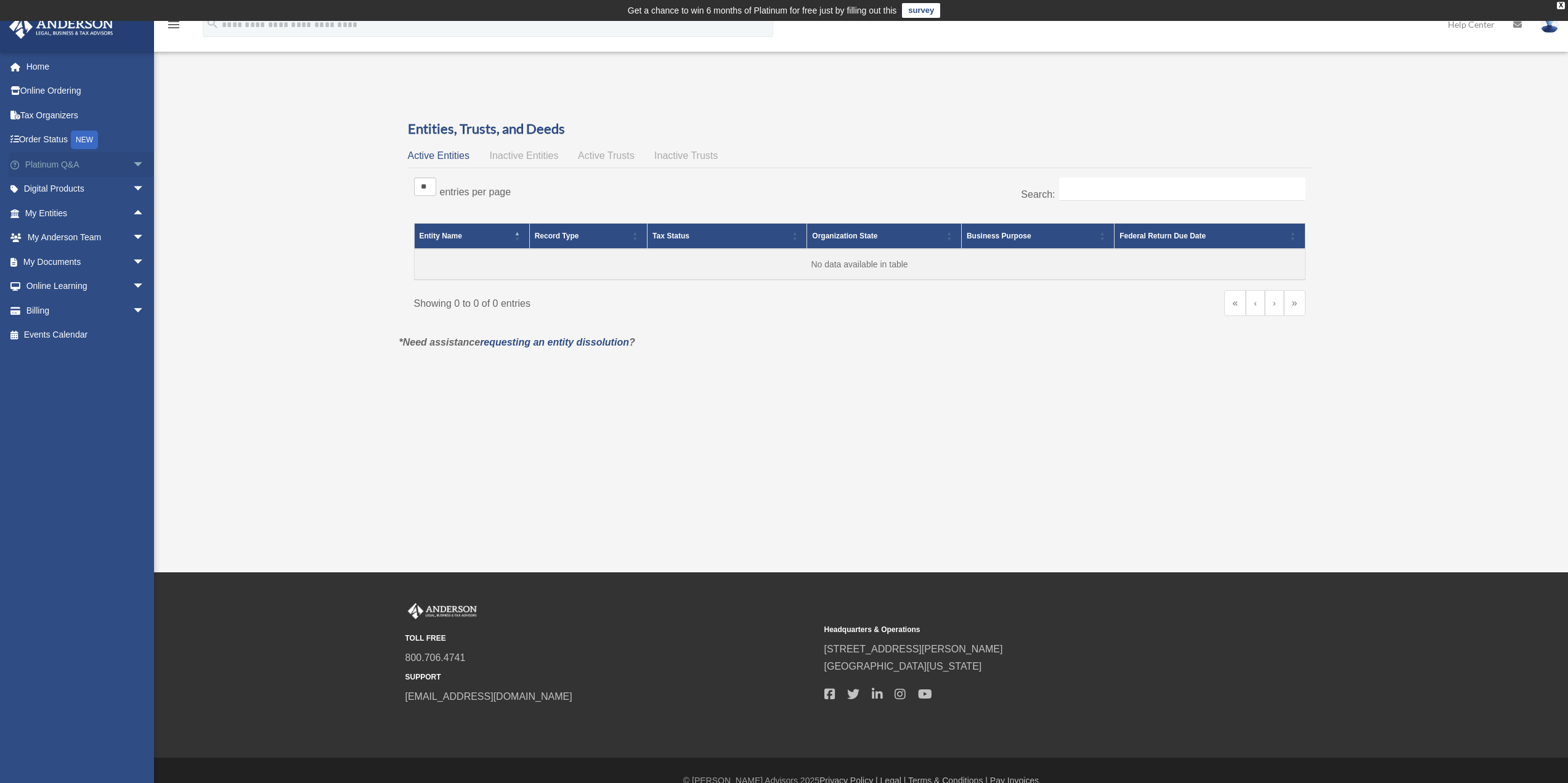
click at [133, 162] on span "arrow_drop_down" at bounding box center [145, 164] width 24 height 25
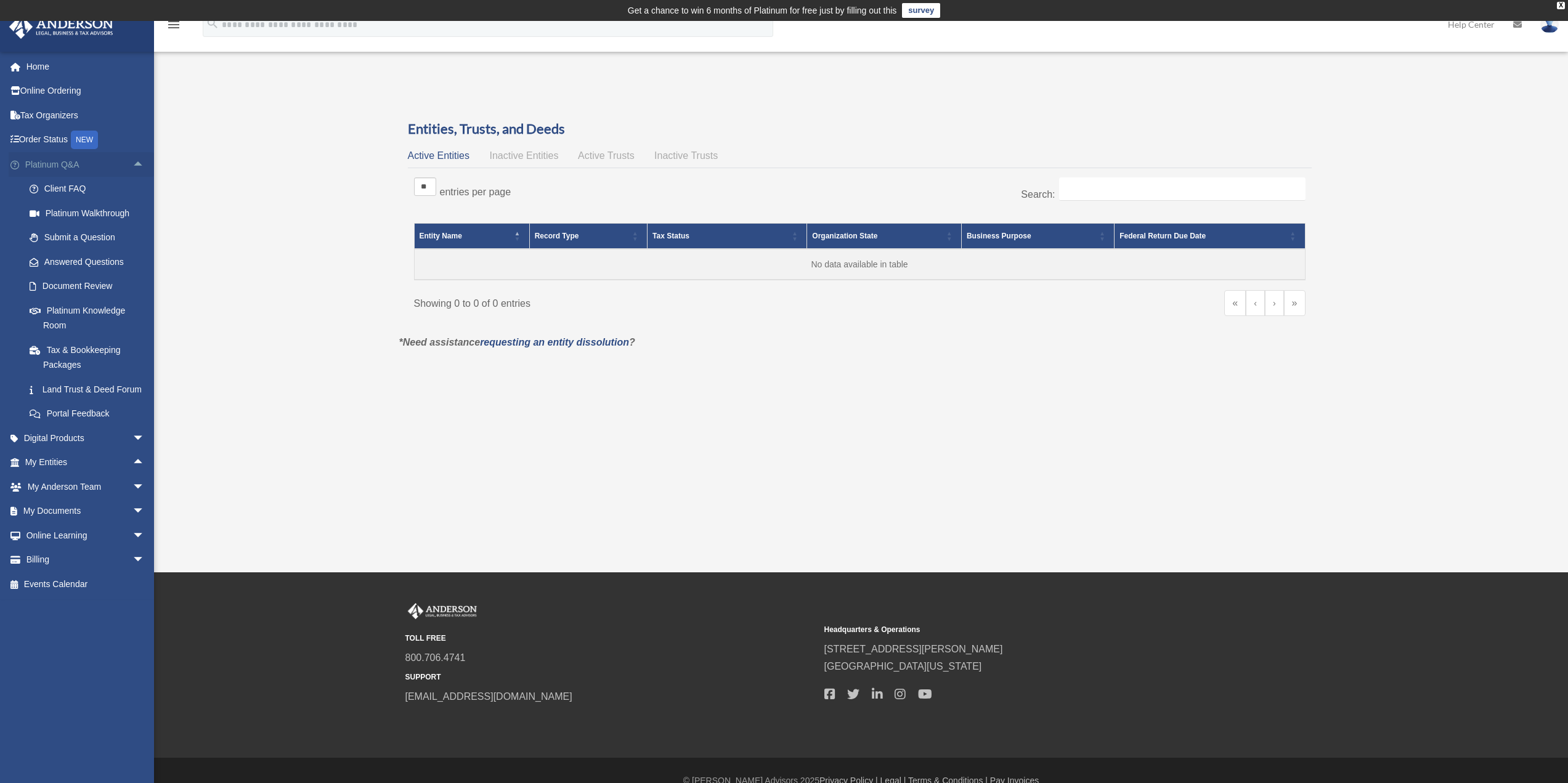
click at [133, 160] on span "arrow_drop_up" at bounding box center [145, 164] width 24 height 25
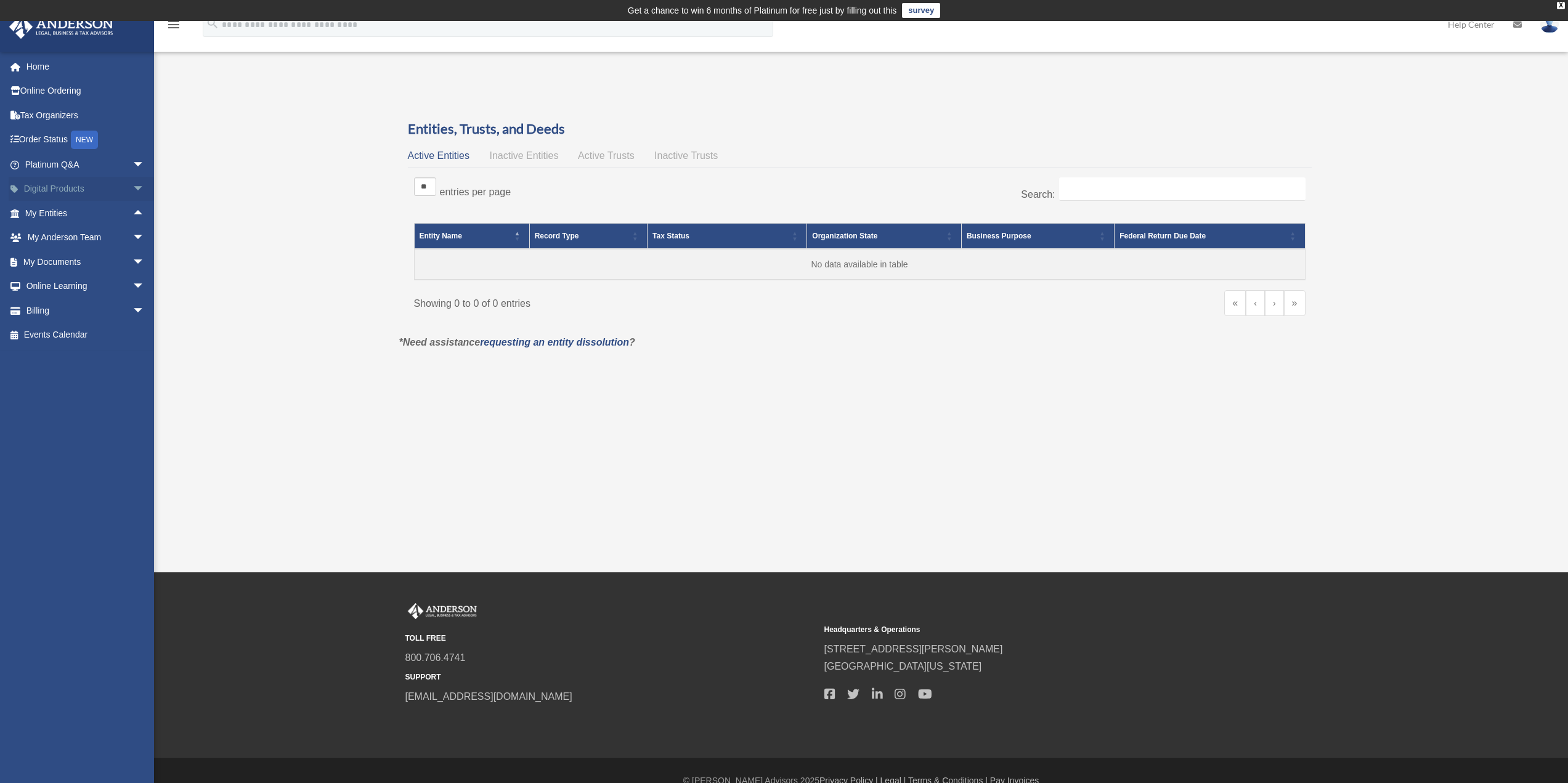
click at [133, 187] on span "arrow_drop_down" at bounding box center [145, 189] width 24 height 25
click at [133, 185] on span "arrow_drop_up" at bounding box center [145, 189] width 24 height 25
click at [133, 206] on span "arrow_drop_up" at bounding box center [145, 213] width 24 height 25
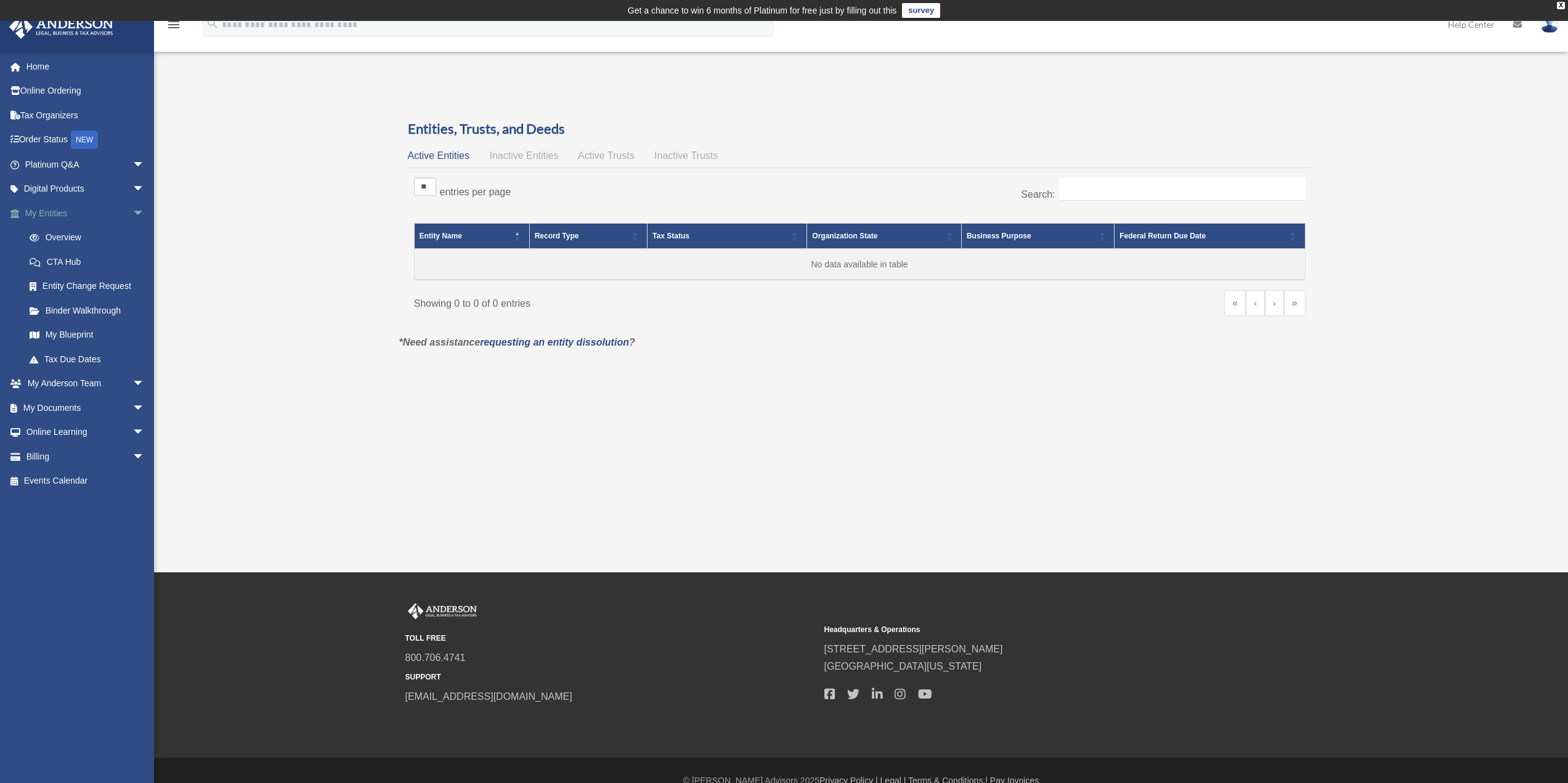
click at [133, 213] on span "arrow_drop_down" at bounding box center [145, 213] width 24 height 25
click at [133, 239] on span "arrow_drop_down" at bounding box center [145, 238] width 24 height 25
click at [133, 239] on span "arrow_drop_up" at bounding box center [145, 238] width 24 height 25
click at [133, 258] on span "arrow_drop_down" at bounding box center [145, 261] width 24 height 25
click at [133, 261] on span "arrow_drop_up" at bounding box center [145, 261] width 24 height 25
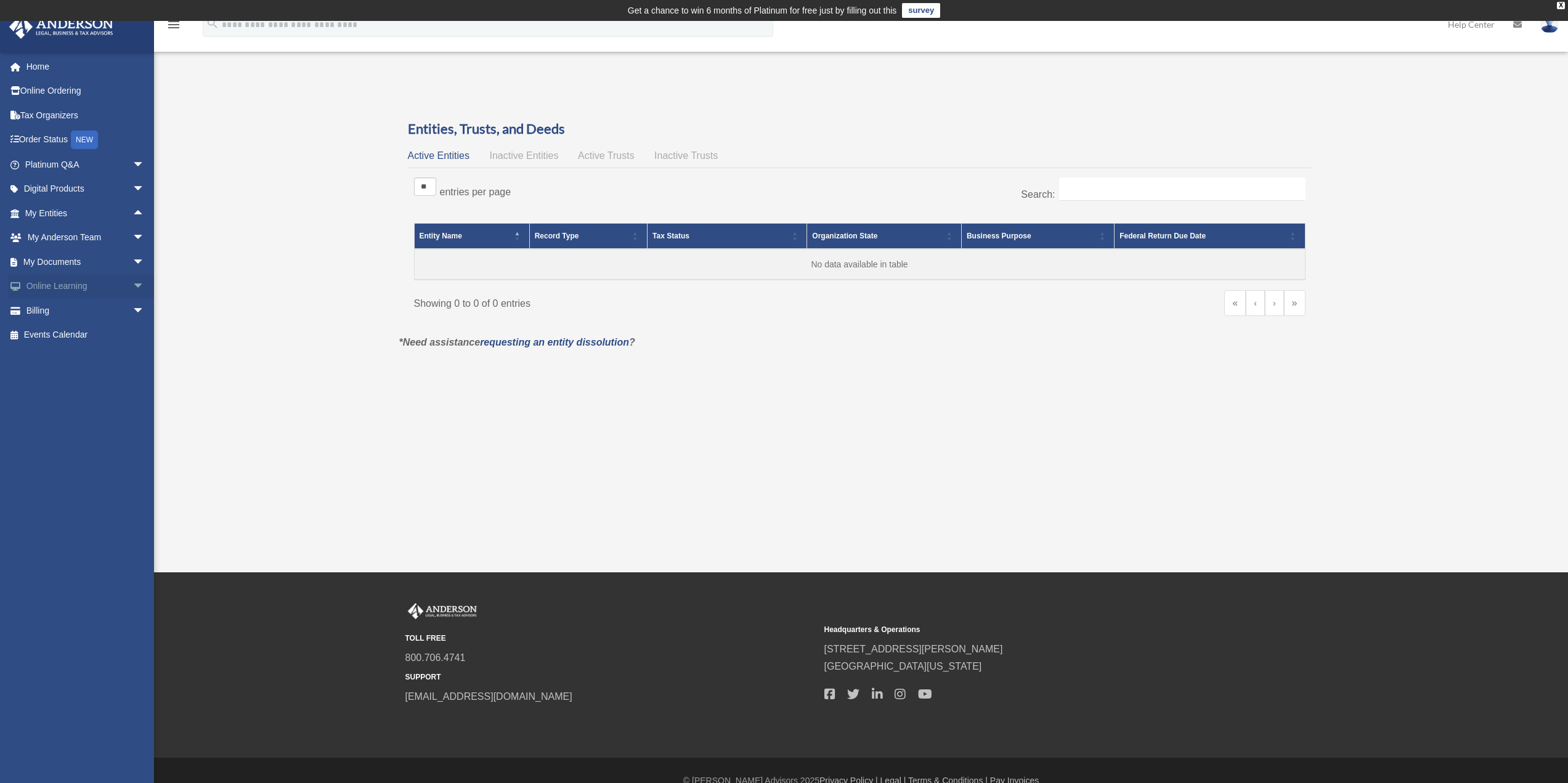
click at [133, 284] on span "arrow_drop_down" at bounding box center [145, 287] width 24 height 25
click at [133, 284] on span "arrow_drop_up" at bounding box center [145, 287] width 24 height 25
click at [133, 317] on span "arrow_drop_down" at bounding box center [145, 310] width 24 height 25
click at [133, 317] on span "arrow_drop_up" at bounding box center [145, 310] width 24 height 25
